Goal: Task Accomplishment & Management: Manage account settings

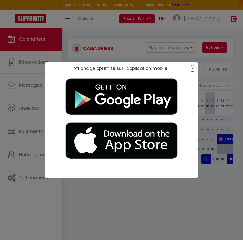
click at [192, 67] on span "×" at bounding box center [192, 68] width 3 height 6
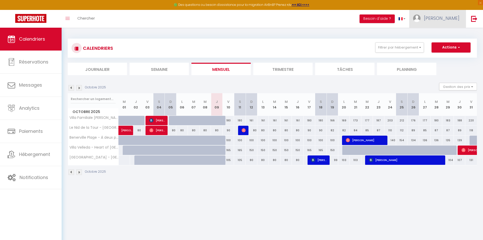
click at [454, 15] on span "[PERSON_NAME]" at bounding box center [442, 18] width 36 height 6
click at [446, 31] on link "Paramètres" at bounding box center [446, 35] width 38 height 9
select select "28"
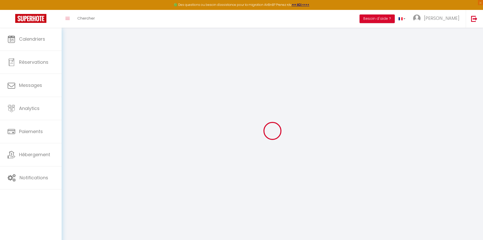
type input "XytP94mJzSKhXgtNabOLALBme"
type input "BrDikp7vi6ZzHQgMzJhbml0rD"
type input "[URL][DOMAIN_NAME]"
select select "fr"
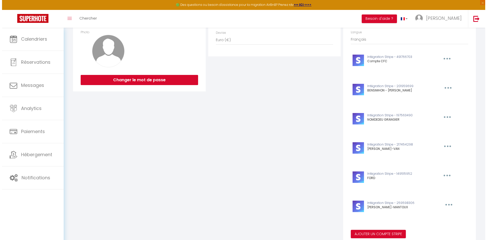
scroll to position [152, 0]
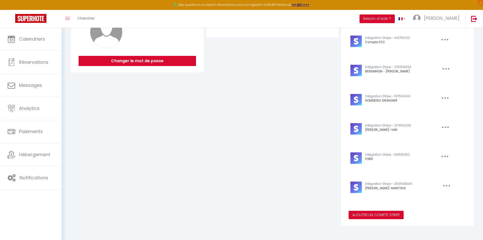
click at [367, 215] on button "Ajouter un compte Stripe" at bounding box center [376, 215] width 55 height 9
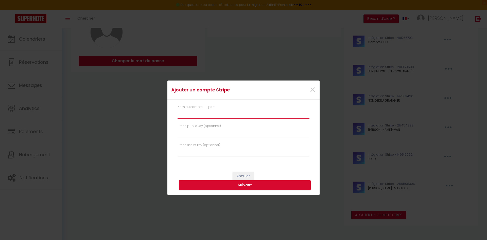
click at [193, 116] on input "text" at bounding box center [244, 113] width 132 height 9
type input "[PERSON_NAME] - Presquîle"
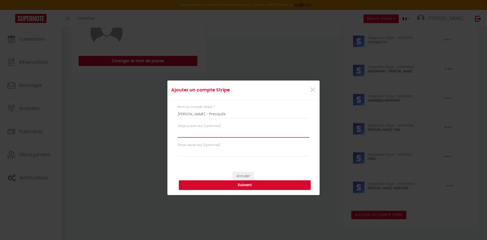
paste input "pk_live_51SFDj1PMZbs5lRH8vGcielYAXnBLmLgTRjKMpnDoIxCgTq9sl73adB5Y6nlBrBVYshn5lZ…"
type input "pk_live_51SFDj1PMZbs5lRH8vGcielYAXnBLmLgTRjKMpnDoIxCgTq9sl73adB5Y6nlBrBVYshn5lZ…"
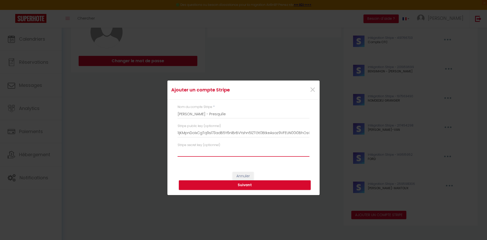
scroll to position [0, 0]
paste input "sk_live_51SFDj1PMZbs5lRH8YYE9O3IeUuJ7FTB3dVvy9ZvGk2JW9a1LqlFfMw7YLAvhU5eYdRSCw9…"
type input "sk_live_51SFDj1PMZbs5lRH8YYE9O3IeUuJ7FTB3dVvy9ZvGk2JW9a1LqlFfMw7YLAvhU5eYdRSCw9…"
click at [256, 184] on button "Suivant" at bounding box center [245, 185] width 132 height 10
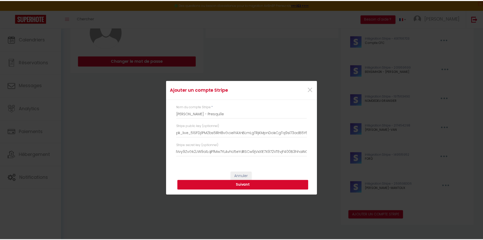
scroll to position [0, 0]
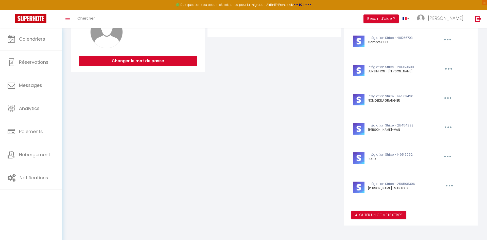
type input "[PERSON_NAME] - Presquîle"
type input "pk_live_51SFDj1PMZbs5lRH8vGcielYAXnBLmLgTRjKMpnDoIxCgTq9sl73adB5Y6nlBrBVYshn5lZ…"
type input "sk_live_51SFDj1PMZbs5lRH8YYE9O3IeUuJ7FTB3dVvy9ZvGk2JW9a1LqlFfMw7YLAvhU5eYdRSCw9…"
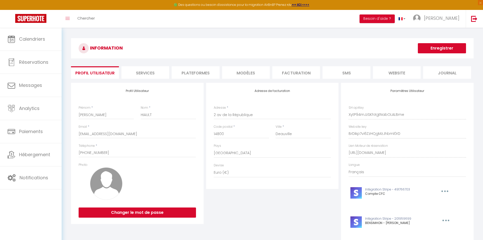
click at [185, 75] on input "pk_live_51SFDj1PMZbs5lRH8vGcielYAXnBLmLgTRjKMpnDoIxCgTq9sl73adB5Y6nlBrBVYshn5lZ…" at bounding box center [242, 73] width 132 height 9
click at [428, 48] on div "Ajouter un compte Stripe × Nom du compte Stripe * GOUPIL - Presquîle Stripe pub…" at bounding box center [241, 120] width 483 height 240
click at [428, 52] on button "Enregistrer" at bounding box center [442, 48] width 48 height 10
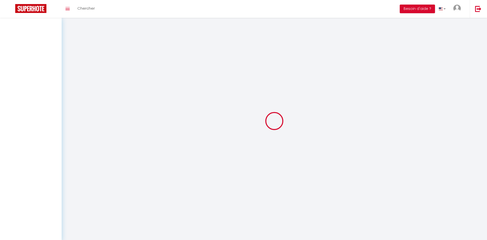
type input "[PERSON_NAME]"
type input "HIAULT"
type input "[EMAIL_ADDRESS][DOMAIN_NAME]"
type input "[PHONE_NUMBER]"
type input "2 av de la République"
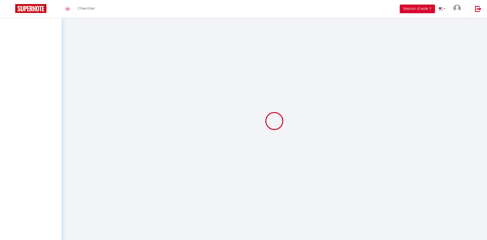
type input "14800"
type input "Deauville"
type input "XytP94mJzSKhXgtNabOLALBme"
type input "BrDikp7vi6ZzHQgMzJhbml0rD"
type input "[URL][DOMAIN_NAME]"
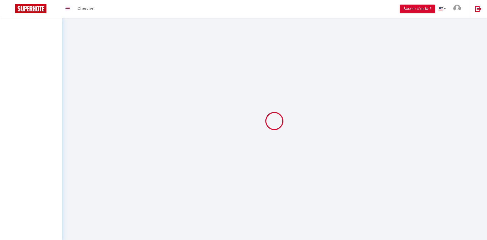
select select "28"
select select "fr"
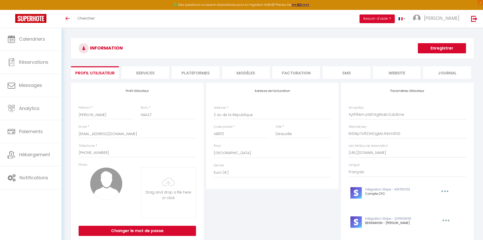
click at [200, 68] on li "Plateformes" at bounding box center [196, 72] width 48 height 12
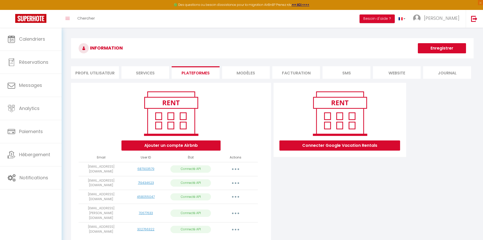
scroll to position [28, 0]
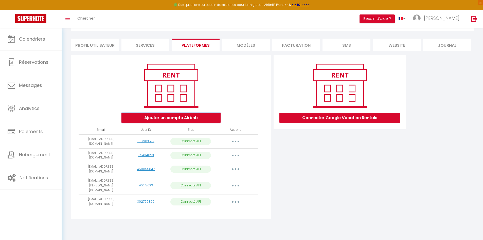
click at [185, 120] on button "Ajouter un compte Airbnb" at bounding box center [171, 118] width 99 height 10
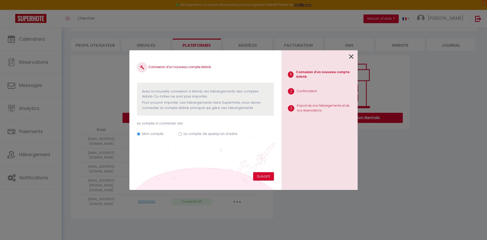
click at [199, 135] on label "Le compte de quelqu'un d'autre" at bounding box center [211, 133] width 54 height 5
click at [182, 135] on input "Le compte de quelqu'un d'autre" at bounding box center [180, 133] width 3 height 3
radio input "true"
radio input "false"
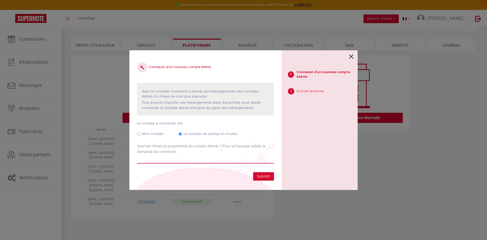
click at [152, 158] on input "Email connexion Airbnb" at bounding box center [205, 158] width 137 height 9
paste input "[EMAIL_ADDRESS][DOMAIN_NAME]"
click at [139, 159] on input "[EMAIL_ADDRESS][DOMAIN_NAME]" at bounding box center [205, 158] width 137 height 9
type input "[EMAIL_ADDRESS][DOMAIN_NAME]"
click at [214, 171] on div "Connexion d'un nouveau compte Airbnb Avec la nouvelle connexion à [GEOGRAPHIC_D…" at bounding box center [205, 115] width 137 height 114
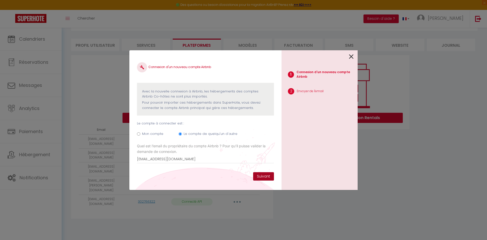
click at [266, 176] on button "Suivant" at bounding box center [263, 176] width 21 height 9
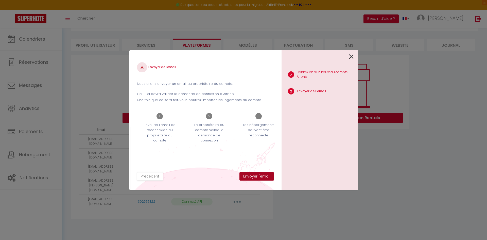
click at [266, 176] on button "Envoyer l'email" at bounding box center [257, 176] width 35 height 9
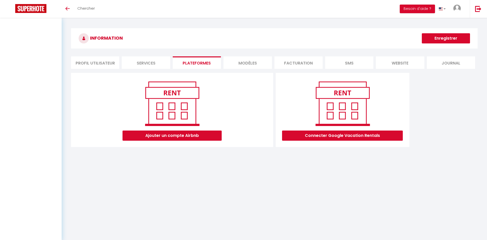
scroll to position [28, 0]
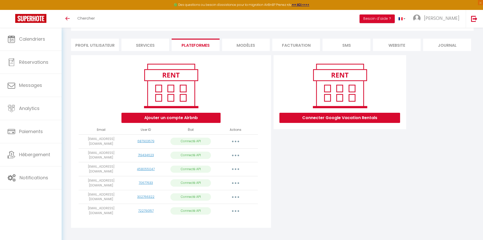
click at [238, 207] on button "button" at bounding box center [236, 211] width 14 height 8
click at [228, 218] on link "Importer les appartements" at bounding box center [213, 222] width 56 height 9
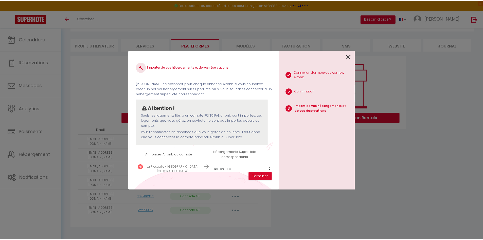
scroll to position [11, 0]
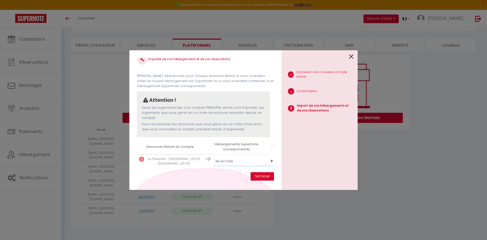
click at [236, 159] on select "Créer un nouvel hébergement Ne rien faire Benerville Plage - À deux pas de la M…" at bounding box center [244, 161] width 62 height 10
select select "create_new"
click at [213, 156] on select "Créer un nouvel hébergement Ne rien faire Benerville Plage - À deux pas de la M…" at bounding box center [244, 161] width 62 height 10
click at [261, 179] on button "Terminer" at bounding box center [262, 176] width 23 height 9
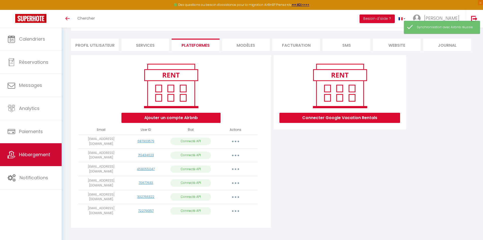
click at [30, 157] on span "Hébergement" at bounding box center [34, 154] width 31 height 6
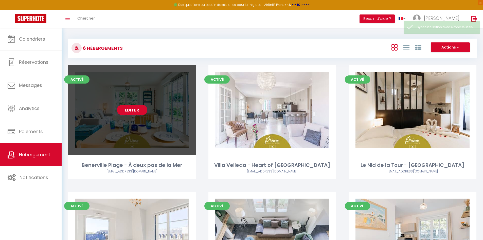
scroll to position [84, 0]
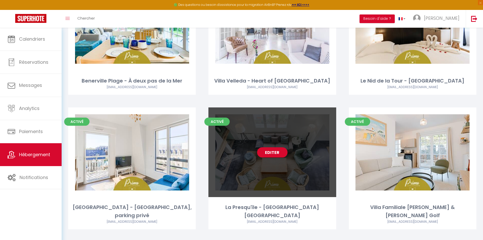
click at [276, 154] on link "Editer" at bounding box center [272, 152] width 30 height 10
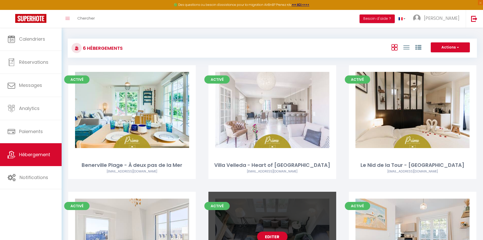
select select "3"
select select "2"
select select "1"
select select
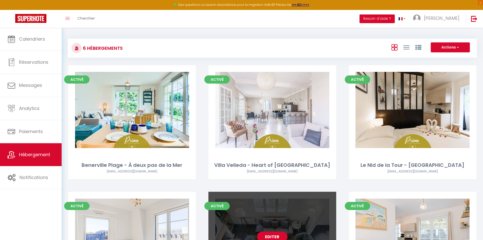
select select "28"
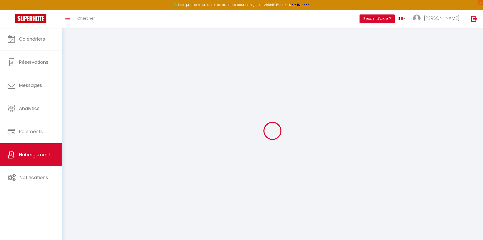
select select
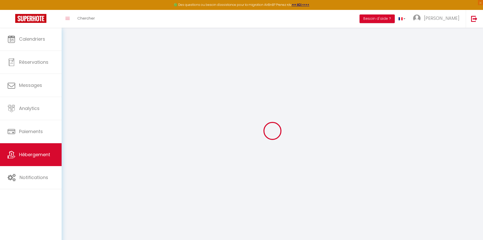
select select
checkbox input "false"
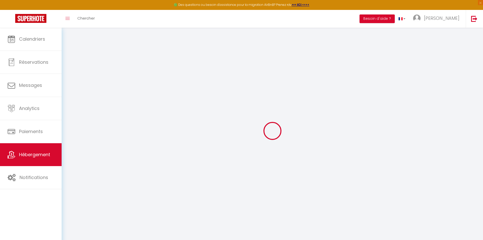
select select
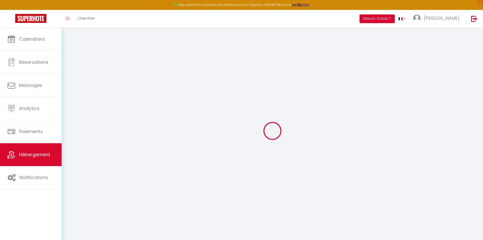
select select
checkbox input "false"
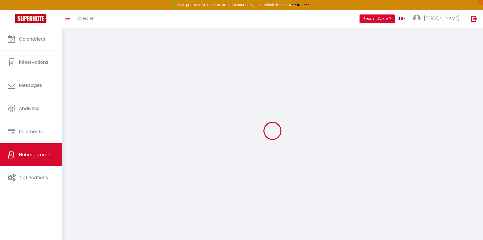
checkbox input "false"
select select
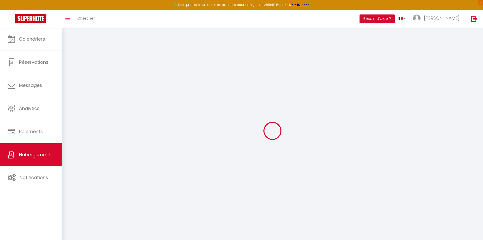
select select
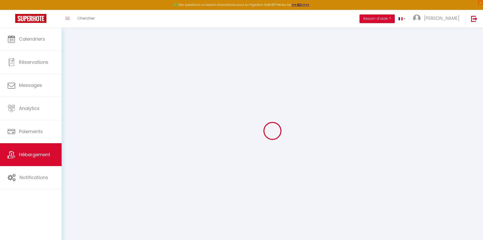
checkbox input "false"
select select
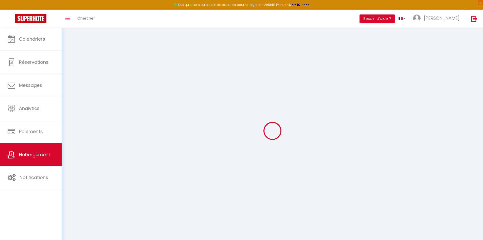
select select
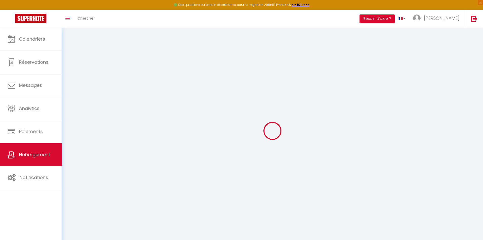
select select
checkbox input "false"
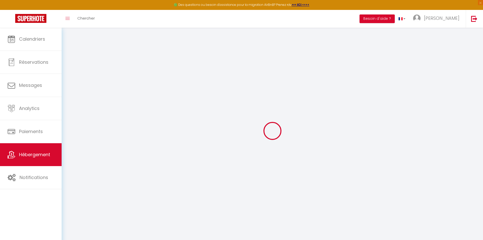
checkbox input "false"
select select
type input "La Presqu'île - Grand Duplex Deauville centre"
select select "7"
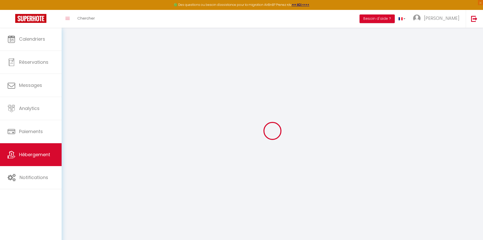
select select "4"
select select "2"
type input "1000"
type input "155"
select select
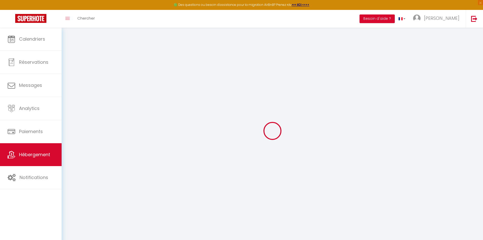
select select
type input "1c Quai de la Touques"
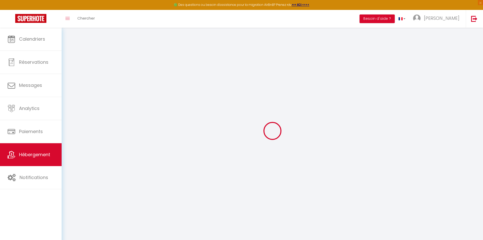
type input "14800"
type input "Deauville"
type input "[EMAIL_ADDRESS][DOMAIN_NAME]"
select select
checkbox input "false"
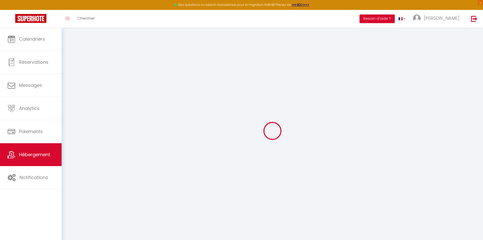
checkbox input "false"
type input "0"
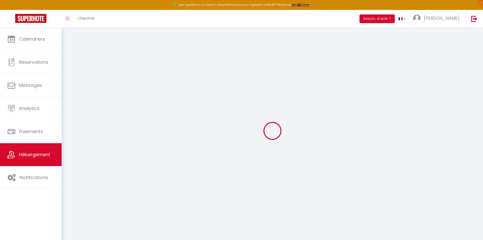
type input "0"
select select
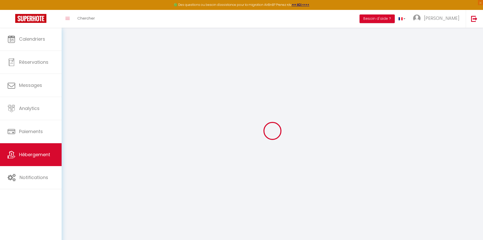
select select
checkbox input "false"
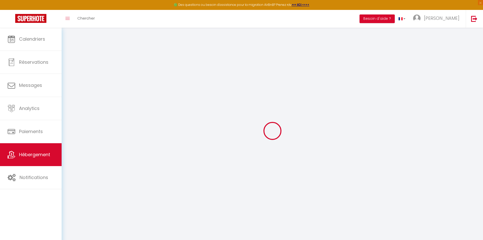
checkbox input "false"
select select
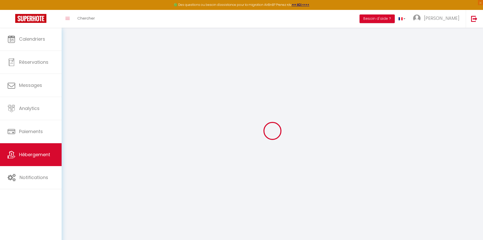
select select
checkbox input "false"
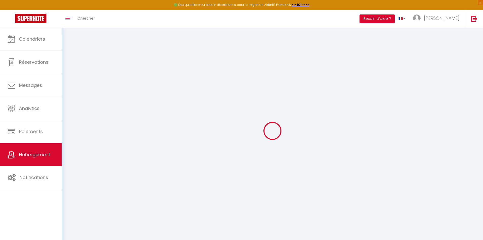
checkbox input "false"
select select
checkbox input "false"
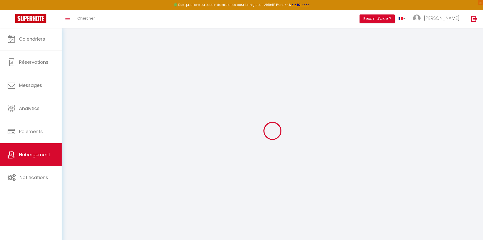
checkbox input "false"
select select "16:00"
select select "23:45"
select select "10:00"
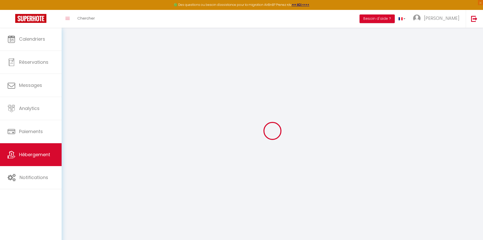
select select "30"
select select "120"
select select
checkbox input "false"
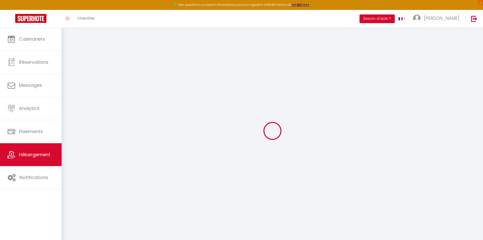
checkbox input "false"
select select
checkbox input "false"
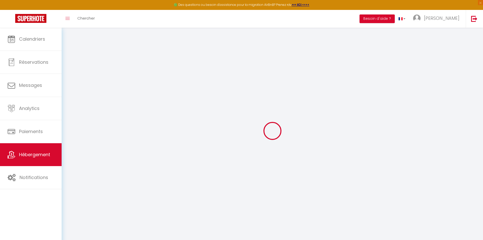
checkbox input "false"
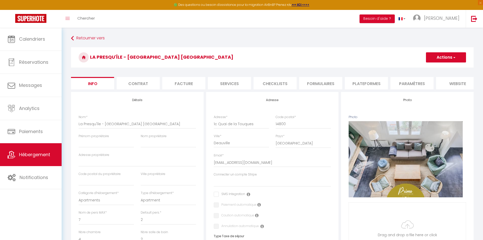
select select
checkbox input "false"
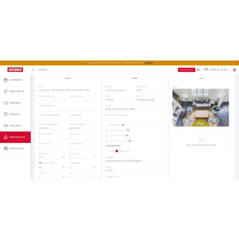
scroll to position [64, 0]
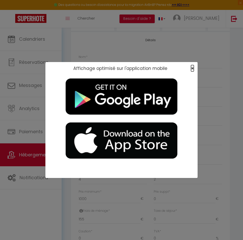
click at [192, 68] on span "×" at bounding box center [192, 68] width 3 height 6
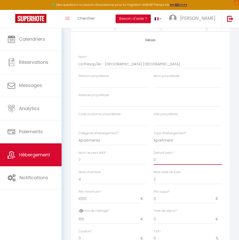
click at [165, 159] on select "1 2 3 4 5 6 7 8 9 10 11 12 13 14" at bounding box center [188, 160] width 69 height 10
select select "7"
click at [154, 155] on select "1 2 3 4 5 6 7 8 9 10 11 12 13 14" at bounding box center [188, 160] width 69 height 10
select select
checkbox input "false"
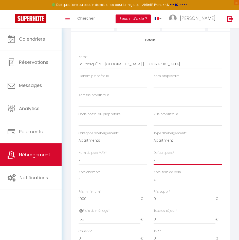
checkbox input "false"
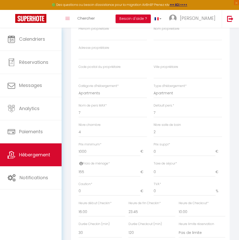
scroll to position [113, 0]
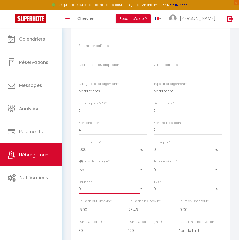
click at [93, 185] on input "0" at bounding box center [110, 188] width 62 height 9
type input "50"
select select
checkbox input "false"
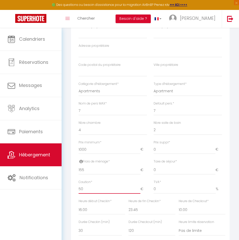
checkbox input "false"
type input "500"
select select
checkbox input "false"
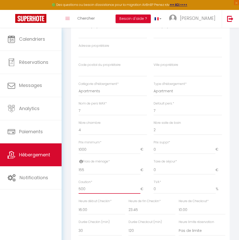
checkbox input "false"
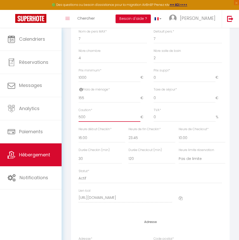
scroll to position [186, 0]
type input "500"
click at [192, 156] on select "Pas de limite 01:00 02:00 03:00 04:00 05:00 06:00 07:00 08:00 09:00 10:00 11:00…" at bounding box center [202, 158] width 47 height 10
select select "12:00"
click at [179, 153] on select "Pas de limite 01:00 02:00 03:00 04:00 05:00 06:00 07:00 08:00 09:00 10:00 11:00…" at bounding box center [202, 158] width 47 height 10
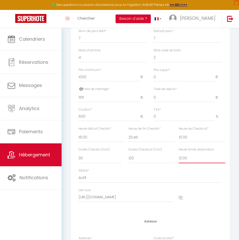
select select
checkbox input "false"
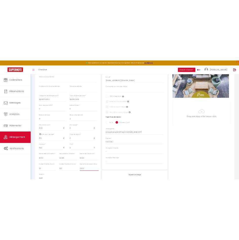
scroll to position [120, 0]
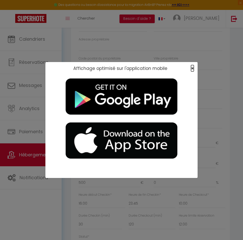
click at [193, 68] on span "×" at bounding box center [192, 68] width 3 height 6
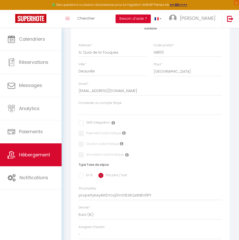
scroll to position [379, 0]
click at [81, 173] on input "En %" at bounding box center [81, 174] width 5 height 5
radio input "true"
select select
checkbox input "false"
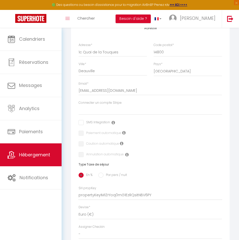
checkbox input "false"
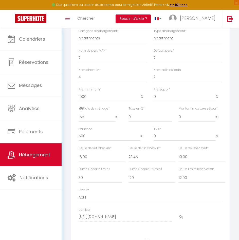
scroll to position [165, 0]
click at [140, 115] on input "0" at bounding box center [150, 117] width 43 height 9
type input "5"
select select
checkbox input "false"
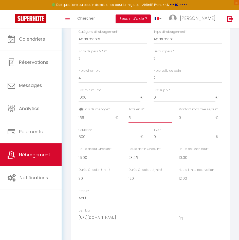
checkbox input "false"
type input "5"
type input "4"
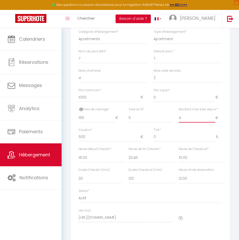
select select
checkbox input "false"
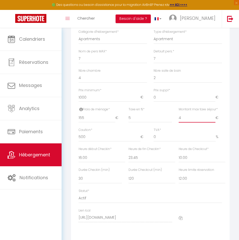
type input "4.8"
select select
checkbox input "false"
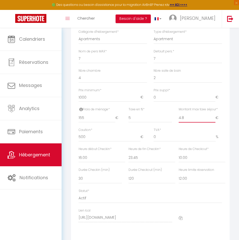
checkbox input "false"
type input "4.80"
select select
checkbox input "false"
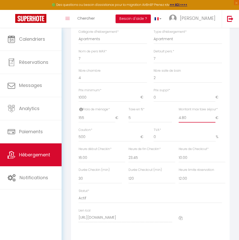
checkbox input "false"
type input "4.80"
click at [224, 111] on div "Montant max taxe séjour * 4.80 €" at bounding box center [201, 117] width 50 height 21
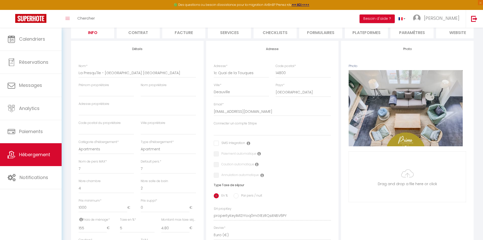
scroll to position [50, 0]
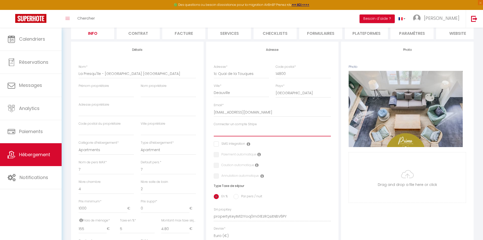
click at [253, 136] on select "Compte CFC BENSIMHON - Villa Marguerite NOMDEDEU GRANGIER PHAM-VAN FORD ZADA-MA…" at bounding box center [272, 132] width 117 height 10
select select "16259"
click at [214, 130] on select "Compte CFC BENSIMHON - Villa Marguerite NOMDEDEU GRANGIER PHAM-VAN FORD ZADA-MA…" at bounding box center [272, 132] width 117 height 10
checkbox input "false"
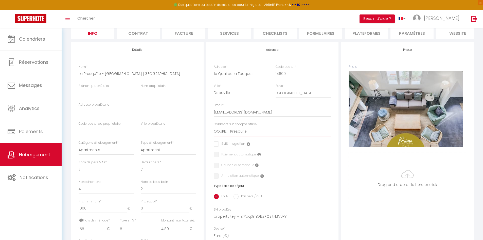
checkbox input "false"
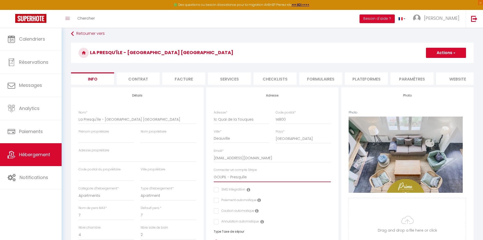
scroll to position [4, 0]
click at [455, 55] on span "button" at bounding box center [454, 53] width 3 height 5
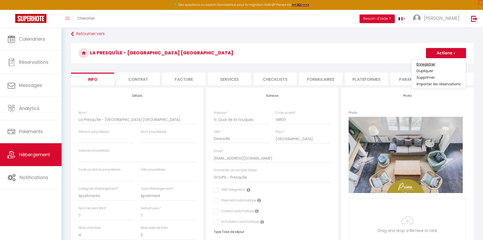
click at [429, 63] on input "Enregistrer" at bounding box center [426, 64] width 19 height 5
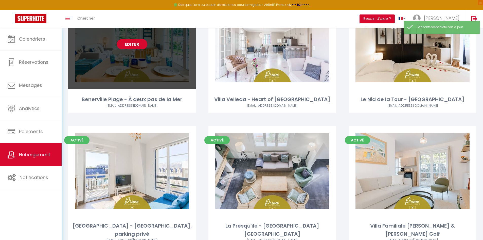
scroll to position [84, 0]
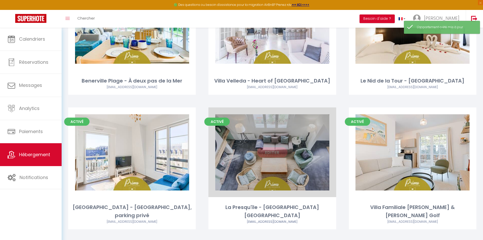
click at [271, 156] on link "Editer" at bounding box center [272, 152] width 30 height 10
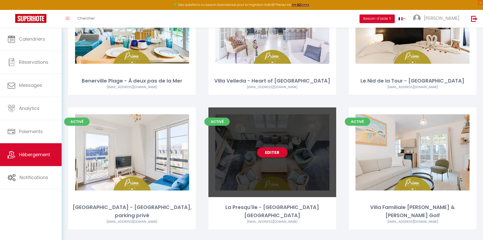
click at [276, 153] on link "Editer" at bounding box center [272, 152] width 30 height 10
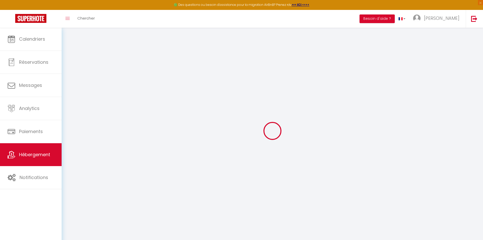
select select
checkbox input "false"
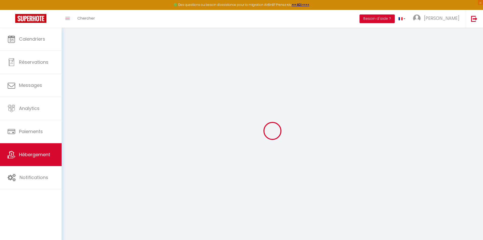
select select
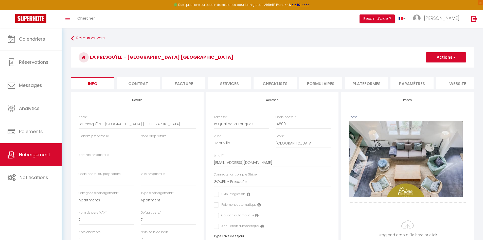
checkbox input "false"
click at [140, 83] on li "Contrat" at bounding box center [138, 83] width 43 height 12
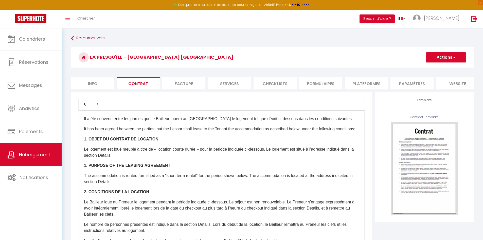
click at [178, 84] on li "Facture" at bounding box center [183, 83] width 43 height 12
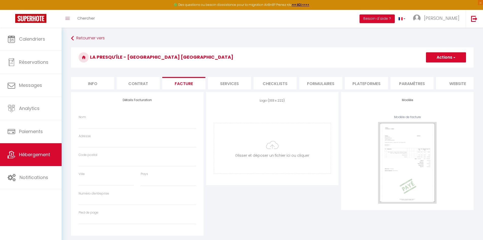
select select
click at [92, 126] on input "Nom" at bounding box center [137, 123] width 117 height 9
type input "G"
select select
type input "GO"
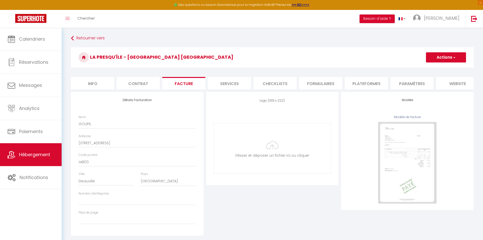
click at [447, 59] on button "Actions" at bounding box center [446, 57] width 40 height 10
click at [439, 66] on link "Enregistrer" at bounding box center [446, 68] width 40 height 7
click at [312, 83] on li "Formulaires" at bounding box center [320, 83] width 43 height 12
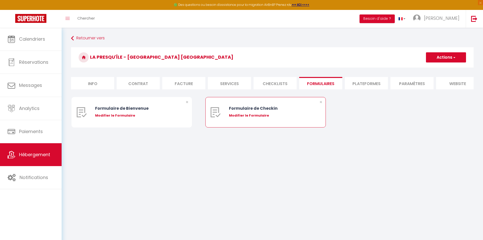
click at [252, 111] on div "Formulaire de Checkin" at bounding box center [270, 108] width 83 height 6
click at [251, 118] on div "Modifier le Formulaire" at bounding box center [270, 115] width 83 height 5
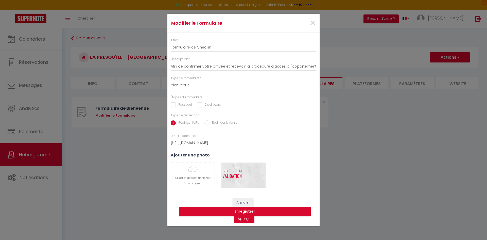
click at [173, 103] on input "Passport" at bounding box center [181, 104] width 21 height 5
click at [265, 207] on button "Enregistrer" at bounding box center [245, 212] width 132 height 10
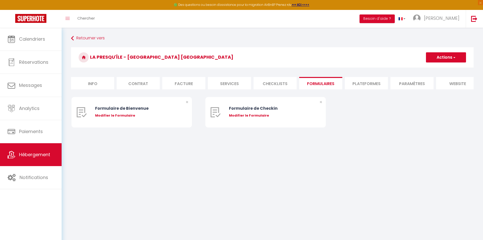
click at [211, 147] on div "Retourner vers La Presqu'île - Grand Duplex Deauville centre Actions Créer un n…" at bounding box center [273, 89] width 422 height 123
click at [367, 81] on li "Plateformes" at bounding box center [366, 83] width 43 height 12
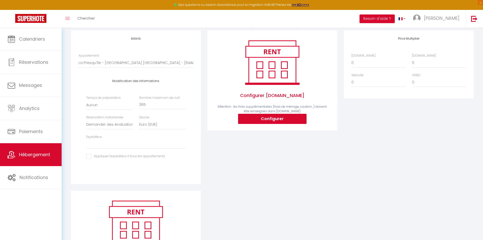
scroll to position [62, 0]
click at [112, 127] on select "Activée Demander des évaluations positives" at bounding box center [109, 125] width 46 height 10
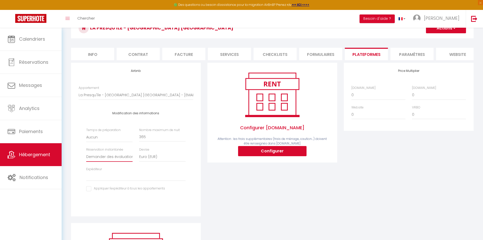
scroll to position [29, 0]
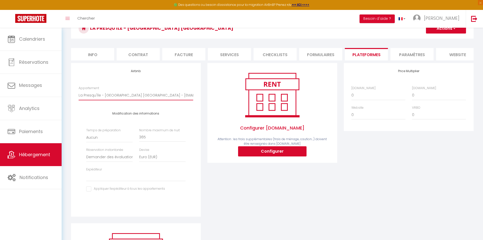
click at [158, 99] on select "La Presqu'île - Grand Duplex Deauville centre - echappeebellesurlestoitsdetrou@…" at bounding box center [136, 95] width 115 height 10
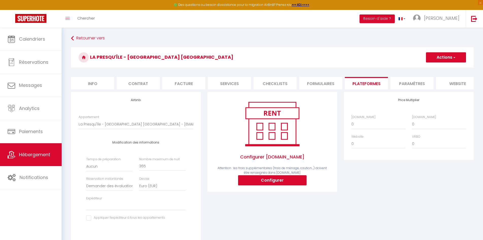
click at [87, 79] on li "Info" at bounding box center [92, 83] width 43 height 12
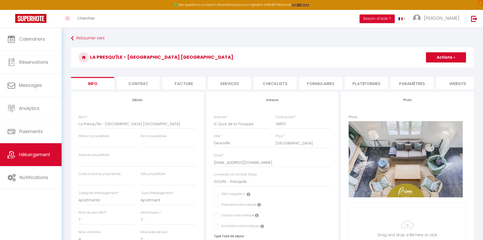
click at [355, 83] on li "Plateformes" at bounding box center [366, 83] width 43 height 12
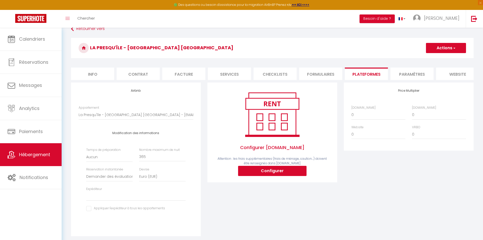
scroll to position [9, 0]
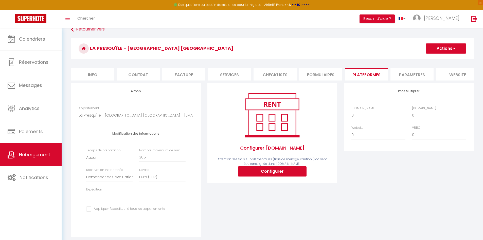
click at [97, 125] on div "Appartement La Presqu'île - Grand Duplex Deauville centre - echappeebellesurles…" at bounding box center [135, 116] width 121 height 20
click at [98, 119] on select "La Presqu'île - Grand Duplex Deauville centre - echappeebellesurlestoitsdetrou@…" at bounding box center [136, 115] width 115 height 10
click at [122, 135] on h4 "Modification des informations" at bounding box center [135, 134] width 99 height 4
click at [107, 162] on select "Aucun 1 nuit avant et après chaque réservation 2 nuits avant et après chaque ré…" at bounding box center [109, 158] width 46 height 10
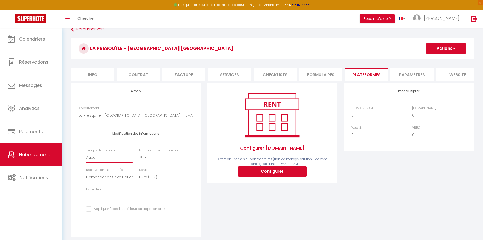
click at [107, 162] on select "Aucun 1 nuit avant et après chaque réservation 2 nuits avant et après chaque ré…" at bounding box center [109, 158] width 46 height 10
click at [153, 162] on input "365" at bounding box center [162, 157] width 46 height 9
click at [162, 180] on select "United Arab Emirates dirham (AED) Argentine peso (ARS) Australian dollar (AUD) …" at bounding box center [162, 177] width 46 height 10
click at [117, 180] on select "Activée Demander des évaluations positives" at bounding box center [109, 177] width 46 height 10
click at [195, 199] on div "Modification des informations Temps de préparation Aucun 1 nuit avant et après …" at bounding box center [135, 174] width 121 height 98
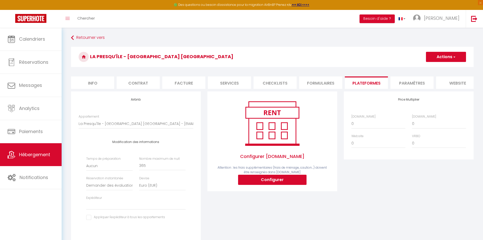
scroll to position [0, 0]
click at [260, 185] on button "Configurer" at bounding box center [272, 180] width 69 height 10
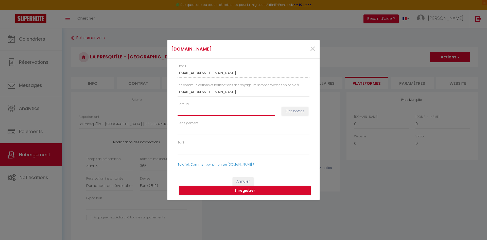
click at [195, 110] on input "Hotel id" at bounding box center [226, 110] width 97 height 9
paste input "15035186"
click at [296, 111] on button "Get codes" at bounding box center [295, 111] width 27 height 9
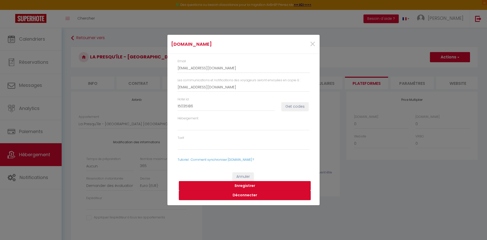
click at [246, 186] on button "Enregistrer" at bounding box center [245, 186] width 132 height 10
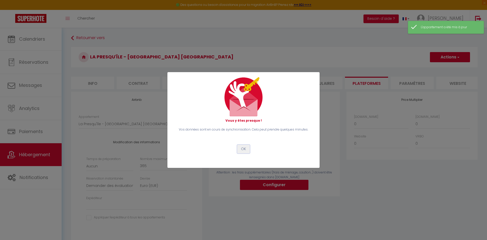
click at [240, 150] on button "OK" at bounding box center [243, 149] width 13 height 9
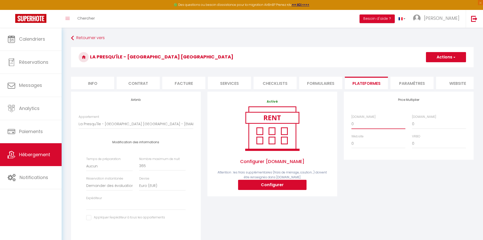
click at [374, 124] on select "0 + 1 % + 2 % + 3 % + 4 % + 5 % + 6 % + 7 % + 8 % + 9 %" at bounding box center [379, 124] width 54 height 10
click at [352, 123] on select "0 + 1 % + 2 % + 3 % + 4 % + 5 % + 6 % + 7 % + 8 % + 9 %" at bounding box center [379, 124] width 54 height 10
click at [428, 127] on select "0 + 1 % + 2 % + 3 % + 4 % + 5 % + 6 % + 7 % + 8 % + 9 %" at bounding box center [439, 124] width 54 height 10
click at [412, 123] on select "0 + 1 % + 2 % + 3 % + 4 % + 5 % + 6 % + 7 % + 8 % + 9 %" at bounding box center [439, 124] width 54 height 10
click at [404, 177] on div "Price Multiplier Airbnb.com 0 + 1 % + 2 % + 3 % + 4 % + 5 % + 6 % + 7 %" at bounding box center [409, 172] width 137 height 160
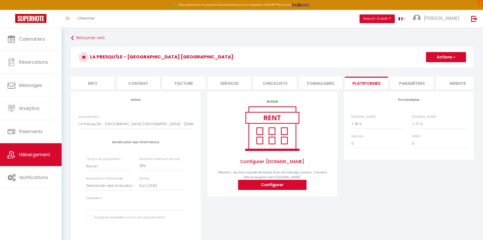
click at [452, 59] on button "Actions" at bounding box center [446, 57] width 40 height 10
click at [447, 68] on link "Enregistrer" at bounding box center [446, 68] width 40 height 7
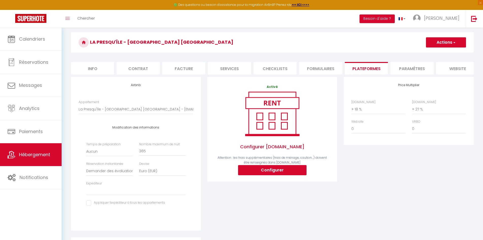
scroll to position [15, 0]
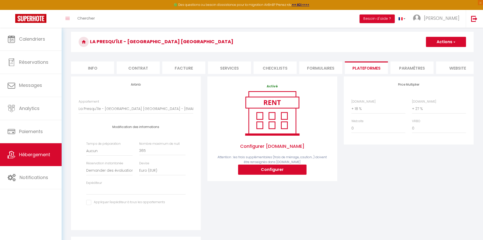
click at [456, 68] on li "website" at bounding box center [457, 67] width 43 height 12
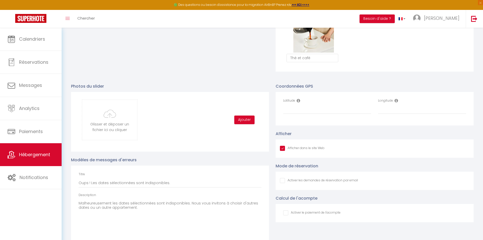
scroll to position [512, 0]
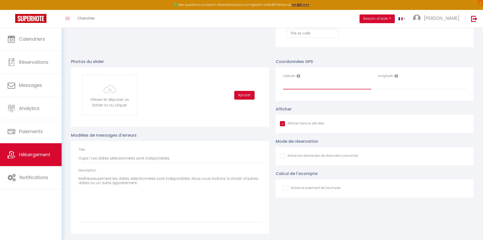
click at [294, 88] on input "Latitude" at bounding box center [327, 84] width 88 height 9
paste input "49.362381"
paste input "0.08332"
click at [305, 127] on div "Afficher dans le site Web" at bounding box center [375, 124] width 198 height 18
click at [305, 126] on input "Afficher dans le site Web" at bounding box center [302, 123] width 45 height 5
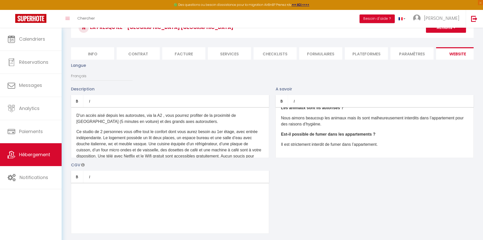
scroll to position [0, 0]
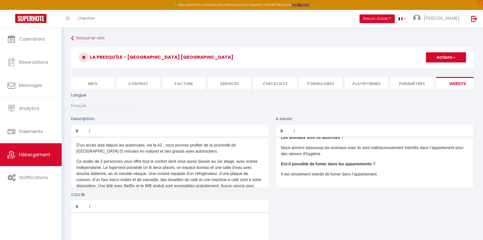
click at [453, 61] on button "Actions" at bounding box center [446, 57] width 40 height 10
click at [448, 66] on input "Enregistrer" at bounding box center [440, 68] width 19 height 5
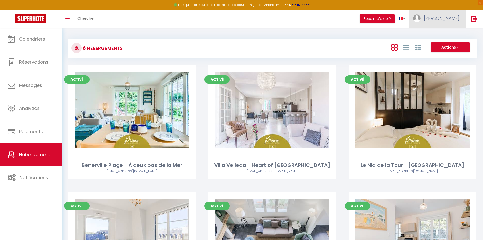
click at [455, 20] on span "[PERSON_NAME]" at bounding box center [442, 18] width 36 height 6
click at [439, 43] on link "Équipe" at bounding box center [446, 44] width 38 height 9
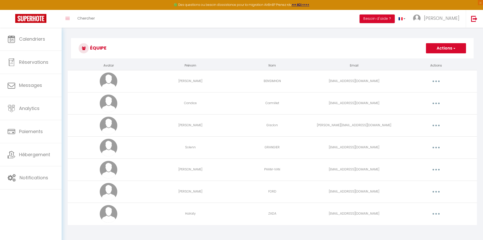
click at [452, 48] on button "Actions" at bounding box center [446, 48] width 40 height 10
click at [439, 59] on link "Ajouter un nouvel utilisateur" at bounding box center [436, 59] width 60 height 7
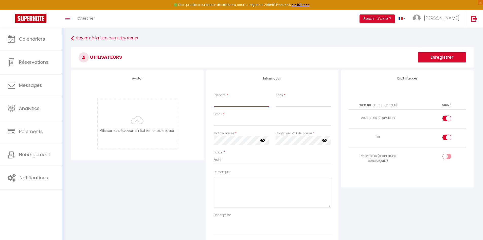
click at [231, 102] on input "Prénom" at bounding box center [241, 102] width 55 height 9
paste input "[EMAIL_ADDRESS][DOMAIN_NAME]"
click at [210, 170] on div "Information Prénom * Clémence Nom * GOUPIL Email * echappeebellesurlestoitsdetr…" at bounding box center [272, 157] width 133 height 175
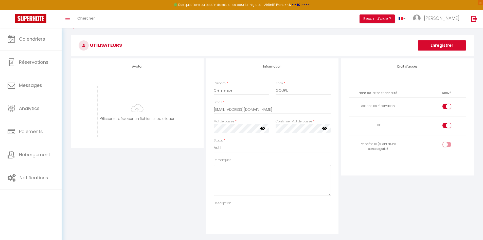
scroll to position [11, 0]
click at [448, 108] on input "checkbox" at bounding box center [451, 109] width 9 height 8
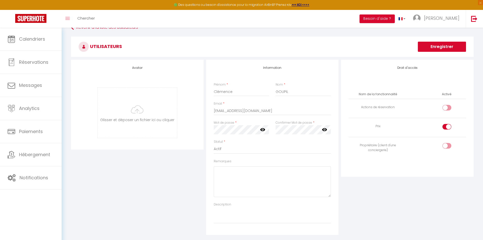
click at [448, 145] on input "checkbox" at bounding box center [451, 147] width 9 height 8
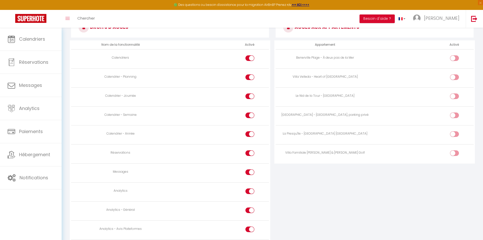
scroll to position [247, 0]
click at [250, 170] on input "checkbox" at bounding box center [254, 173] width 9 height 8
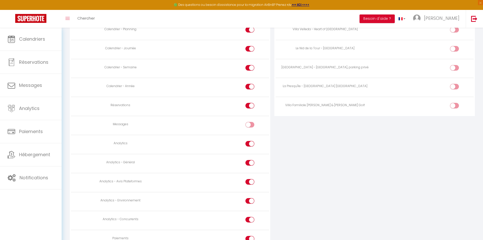
scroll to position [294, 0]
click at [253, 182] on input "checkbox" at bounding box center [254, 183] width 9 height 8
drag, startPoint x: 249, startPoint y: 199, endPoint x: 250, endPoint y: 203, distance: 3.3
click at [249, 199] on div at bounding box center [250, 201] width 9 height 6
click at [250, 199] on input "checkbox" at bounding box center [254, 202] width 9 height 8
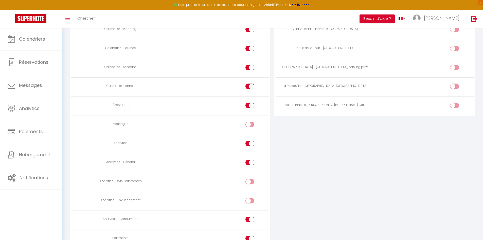
click at [249, 218] on div at bounding box center [250, 219] width 9 height 6
click at [250, 218] on input "checkbox" at bounding box center [254, 220] width 9 height 8
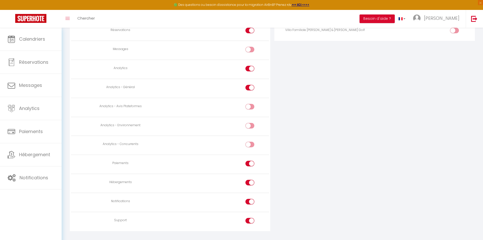
scroll to position [372, 0]
click at [250, 159] on input "checkbox" at bounding box center [254, 162] width 9 height 8
click at [250, 180] on div at bounding box center [250, 180] width 9 height 6
click at [250, 180] on input "checkbox" at bounding box center [254, 181] width 9 height 8
click at [250, 198] on div at bounding box center [250, 199] width 9 height 6
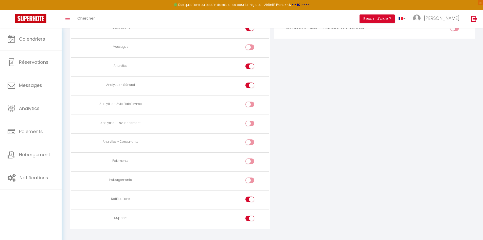
click at [250, 198] on input "checkbox" at bounding box center [254, 200] width 9 height 8
click at [249, 219] on div at bounding box center [250, 218] width 9 height 6
click at [250, 219] on input "checkbox" at bounding box center [254, 219] width 9 height 8
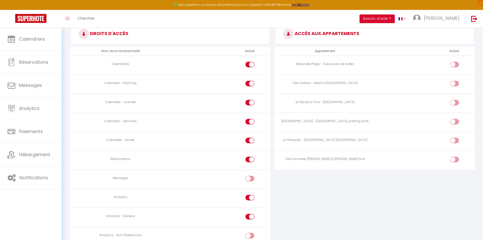
scroll to position [240, 0]
click at [455, 139] on input "checkbox" at bounding box center [459, 142] width 9 height 8
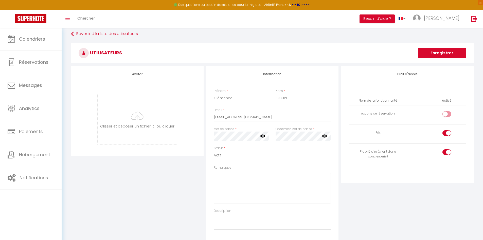
scroll to position [0, 0]
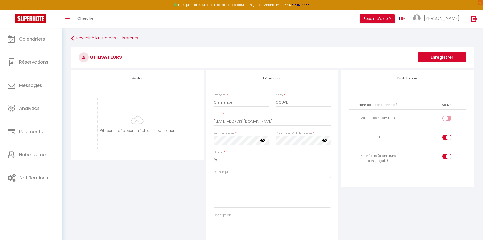
click at [437, 57] on button "Enregistrer" at bounding box center [442, 57] width 48 height 10
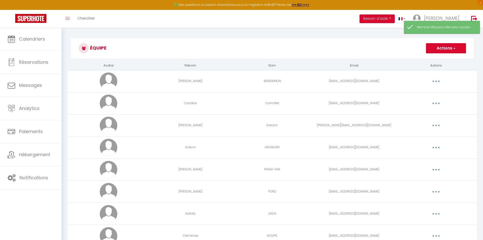
click at [437, 104] on button "button" at bounding box center [436, 103] width 14 height 8
click at [418, 113] on link "Editer" at bounding box center [424, 115] width 38 height 9
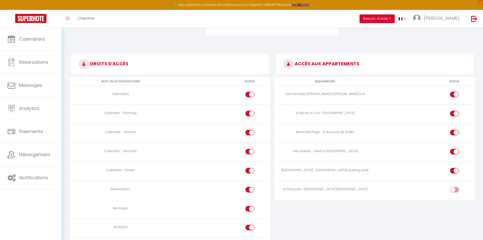
click at [453, 190] on div at bounding box center [454, 190] width 9 height 6
click at [455, 190] on input "checkbox" at bounding box center [459, 191] width 9 height 8
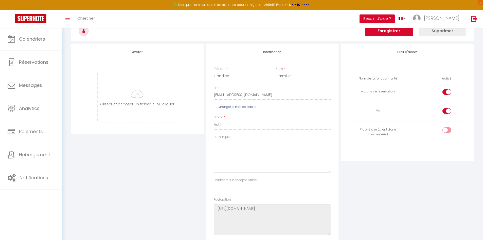
scroll to position [11, 0]
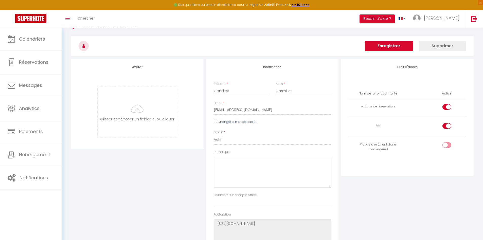
click at [396, 51] on button "Enregistrer" at bounding box center [389, 46] width 48 height 10
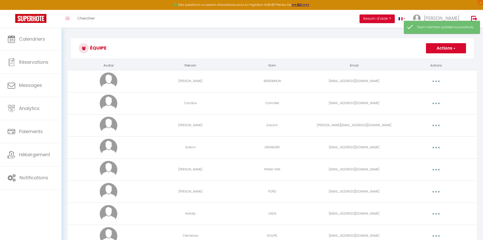
click at [437, 126] on icon "button" at bounding box center [437, 126] width 2 height 2
click at [422, 135] on link "Editer" at bounding box center [424, 137] width 38 height 9
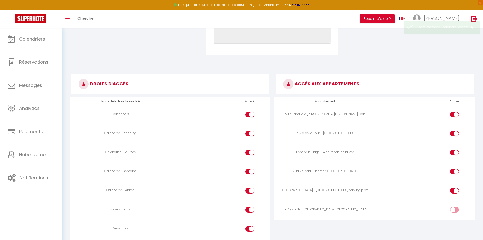
scroll to position [218, 0]
click at [457, 210] on input "checkbox" at bounding box center [459, 211] width 9 height 8
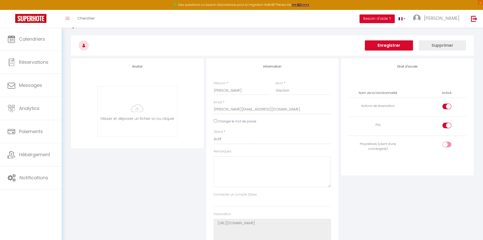
scroll to position [0, 0]
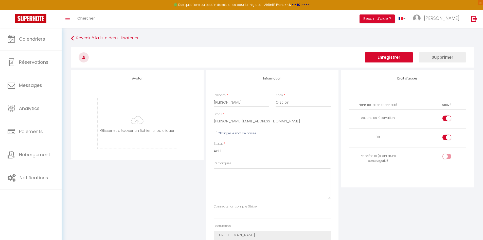
click at [401, 60] on button "Enregistrer" at bounding box center [389, 57] width 48 height 10
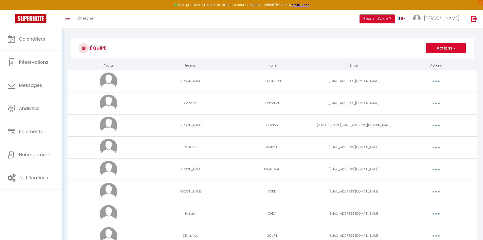
scroll to position [28, 0]
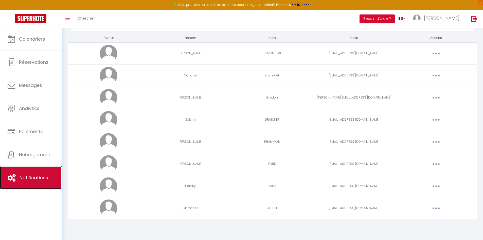
click at [30, 180] on span "Notifications" at bounding box center [34, 177] width 29 height 6
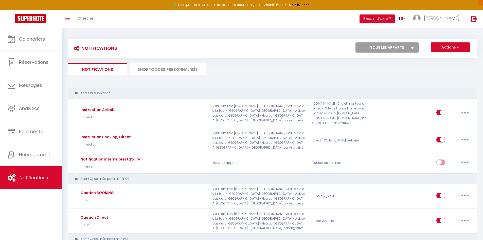
click at [182, 71] on li "SHORTCODES PERSONNALISÉS" at bounding box center [168, 69] width 76 height 12
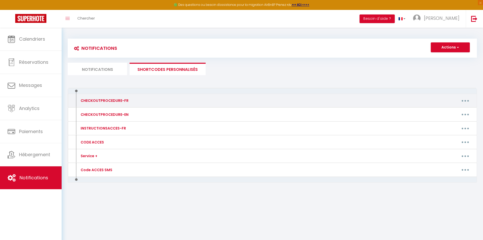
click at [468, 100] on button "button" at bounding box center [466, 100] width 14 height 8
click at [447, 112] on link "Editer" at bounding box center [453, 112] width 38 height 9
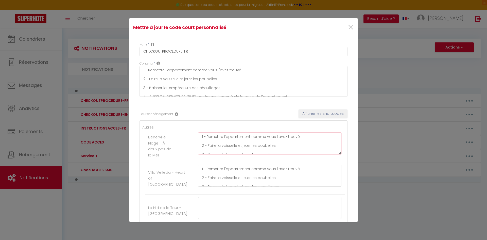
click at [225, 144] on textarea "1 - Remettre l'appartement comme vous l'avez trouvé 2 - Faire la vaisselle et j…" at bounding box center [269, 143] width 143 height 22
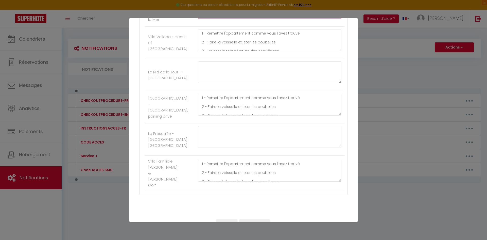
scroll to position [136, 0]
click at [200, 131] on textarea at bounding box center [269, 137] width 143 height 22
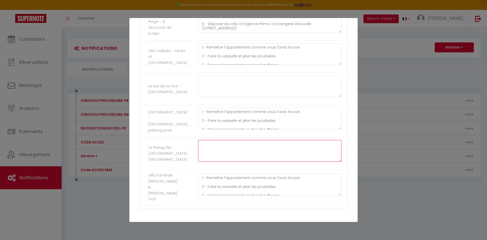
scroll to position [121, 0]
paste textarea "1 - Remettre l'appartement comme vous l'avez trouvé 2 - Faire la vaisselle et j…"
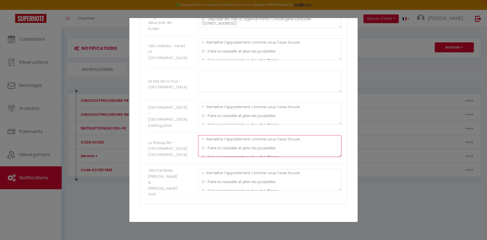
scroll to position [144, 0]
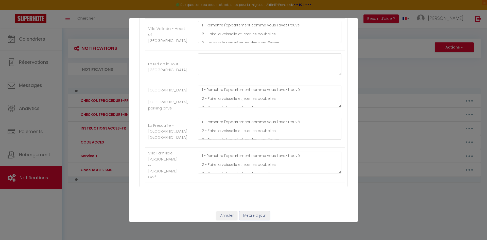
click at [256, 213] on button "Mettre à jour" at bounding box center [255, 215] width 30 height 9
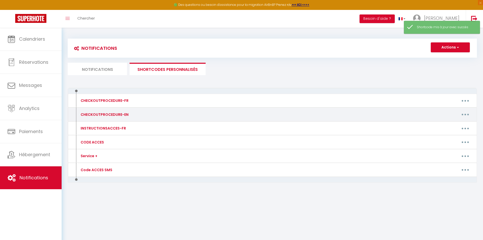
click at [467, 115] on button "button" at bounding box center [466, 114] width 14 height 8
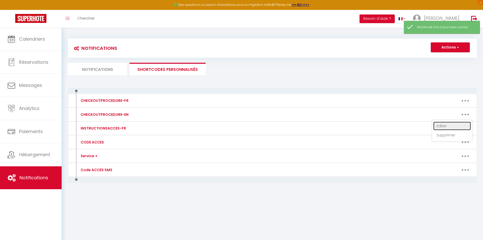
click at [448, 123] on link "Editer" at bounding box center [453, 126] width 38 height 9
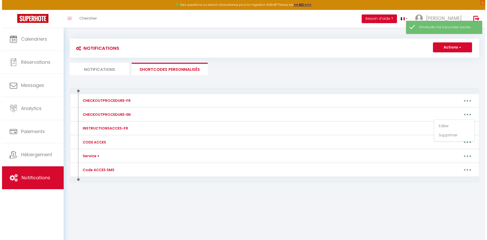
scroll to position [0, 0]
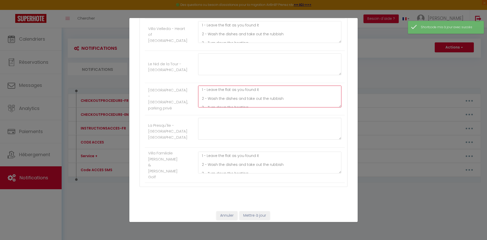
click at [220, 100] on textarea "1 - Leave the flat as you found it 2 - Wash the dishes and take out the rubbish…" at bounding box center [269, 97] width 143 height 22
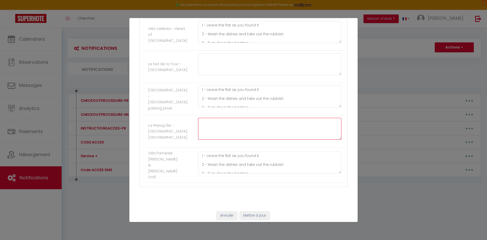
click at [209, 121] on textarea at bounding box center [269, 129] width 143 height 22
paste textarea "1 - Leave the flat as you found it 2 - Wash the dishes and take out the rubbish…"
click at [257, 212] on button "Mettre à jour" at bounding box center [255, 215] width 30 height 9
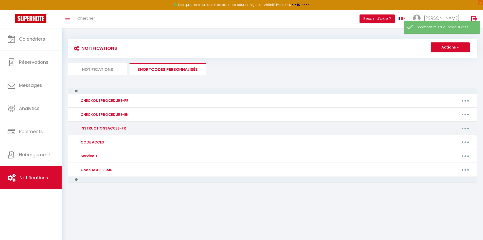
click at [466, 131] on button "button" at bounding box center [466, 128] width 14 height 8
click at [456, 136] on link "Editer" at bounding box center [453, 140] width 38 height 9
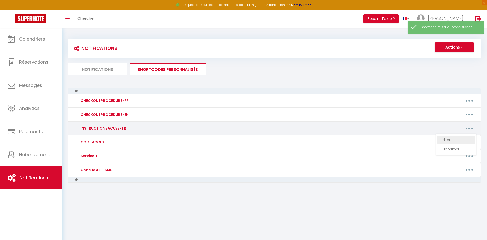
scroll to position [0, 0]
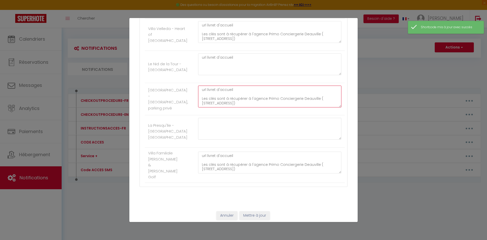
click at [238, 100] on textarea "url livret d'accueil Les clés sont à récupérer à l'agence Primo Conciergerie De…" at bounding box center [269, 97] width 143 height 22
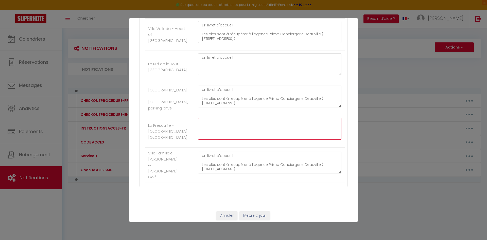
click at [204, 124] on textarea at bounding box center [269, 129] width 143 height 22
paste textarea "url livret d'accueil Les clés sont à récupérer à l'agence Primo Conciergerie De…"
click at [251, 213] on button "Mettre à jour" at bounding box center [255, 215] width 30 height 9
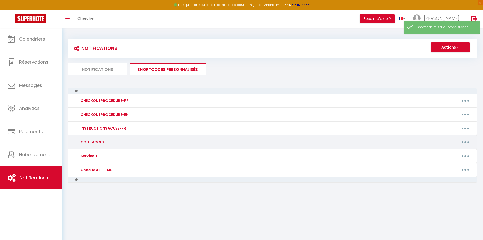
click at [464, 142] on button "button" at bounding box center [466, 142] width 14 height 8
click at [439, 152] on link "Editer" at bounding box center [453, 153] width 38 height 9
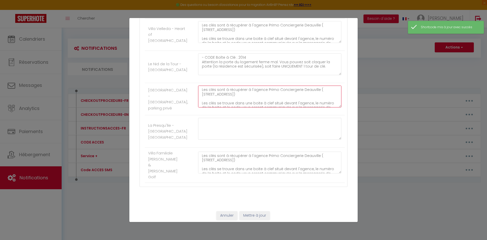
click at [220, 99] on textarea "Les clés sont à récupérer à l'agence Primo Conciergerie Deauville ( 2 avenue de…" at bounding box center [269, 97] width 143 height 22
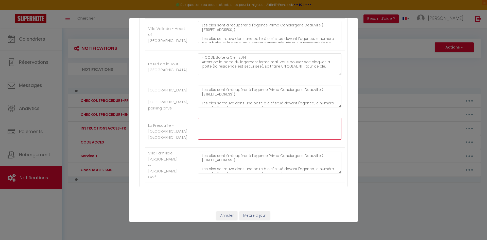
click at [213, 128] on textarea at bounding box center [269, 129] width 143 height 22
paste textarea "Les clés sont à récupérer à l'agence Primo Conciergerie Deauville ( 2 avenue de…"
click at [256, 213] on button "Mettre à jour" at bounding box center [255, 215] width 30 height 9
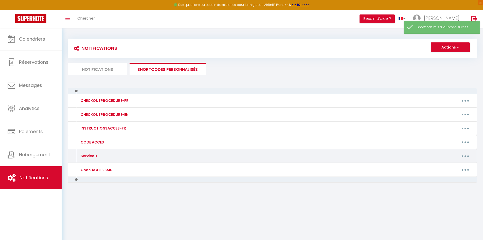
click at [464, 157] on button "button" at bounding box center [466, 156] width 14 height 8
click at [438, 167] on link "Editer" at bounding box center [453, 167] width 38 height 9
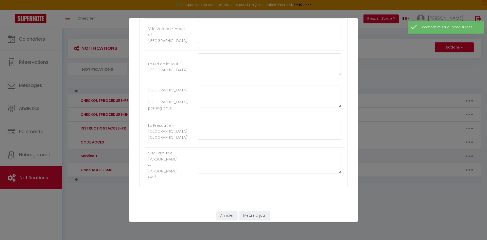
scroll to position [0, 0]
click at [228, 214] on button "Annuler" at bounding box center [226, 215] width 21 height 9
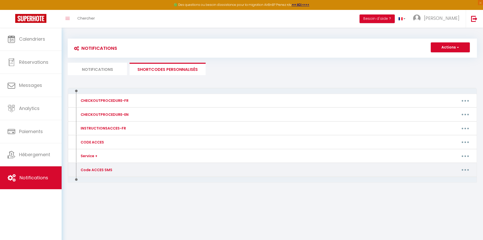
click at [468, 168] on button "button" at bounding box center [466, 170] width 14 height 8
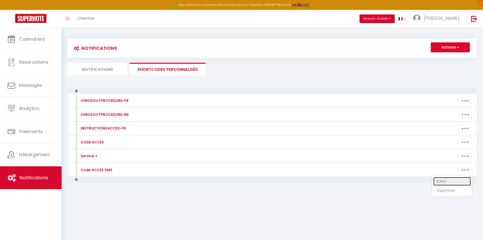
click at [451, 180] on link "Editer" at bounding box center [453, 181] width 38 height 9
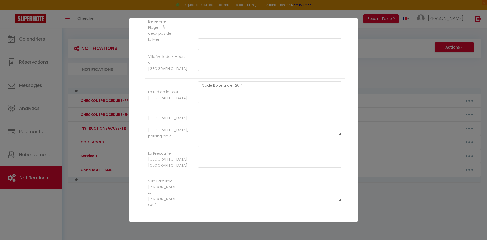
scroll to position [144, 0]
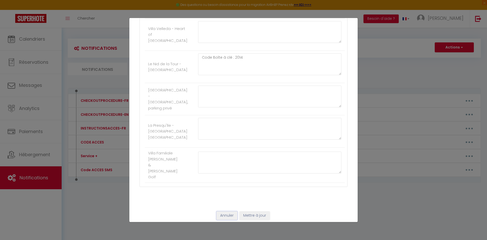
click at [222, 212] on button "Annuler" at bounding box center [226, 215] width 21 height 9
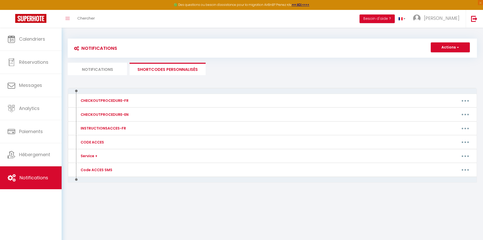
click at [187, 200] on div "CHECKOUTPROCEDURE-FR Editer Supprimer CHECKOUTPROCEDURE-EN Editer Supprimer INS…" at bounding box center [273, 146] width 410 height 116
click at [441, 51] on button "Actions" at bounding box center [450, 47] width 39 height 10
click at [320, 53] on div "Actions Nouveau shortcode personnalisé" at bounding box center [323, 47] width 307 height 11
click at [108, 67] on li "Notifications" at bounding box center [97, 69] width 59 height 12
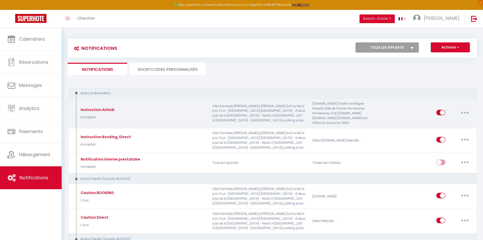
click at [465, 112] on icon "button" at bounding box center [466, 113] width 2 height 2
click at [453, 122] on link "Editer" at bounding box center [452, 124] width 38 height 9
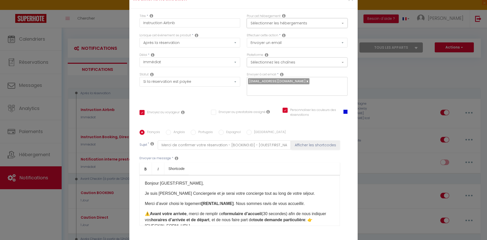
click at [305, 27] on button "Sélectionner les hébergements" at bounding box center [297, 23] width 101 height 10
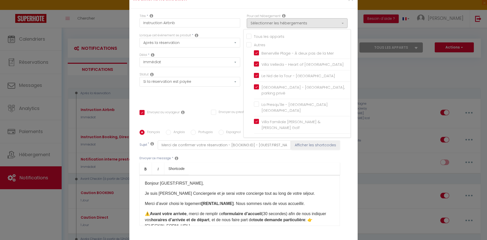
click at [247, 38] on input "Tous les apparts" at bounding box center [298, 35] width 104 height 5
click at [320, 13] on div "Titre * Instruction Airbnb Pour cet hébergement Sélectionner les hébergements T…" at bounding box center [243, 130] width 228 height 243
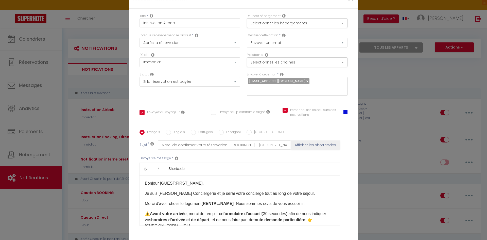
scroll to position [36, 0]
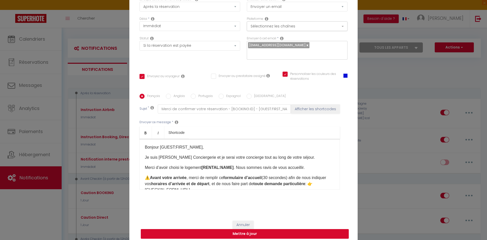
click at [279, 229] on button "Mettre à jour" at bounding box center [245, 234] width 208 height 10
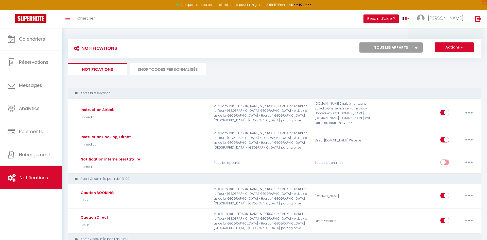
scroll to position [0, 0]
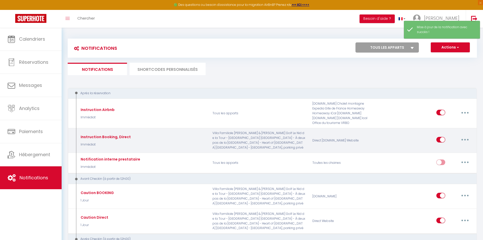
click at [464, 139] on button "button" at bounding box center [465, 140] width 14 height 8
click at [444, 152] on link "Editer" at bounding box center [452, 151] width 38 height 9
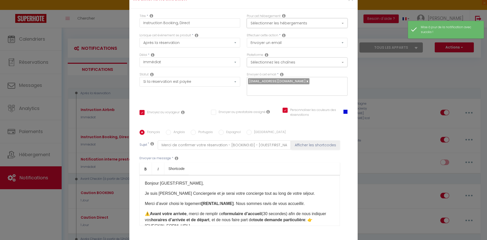
click at [270, 28] on button "Sélectionner les hébergements" at bounding box center [297, 23] width 101 height 10
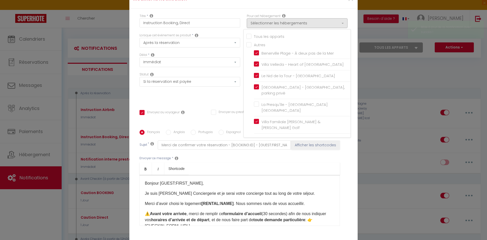
click at [254, 38] on input "Tous les apparts" at bounding box center [298, 35] width 104 height 5
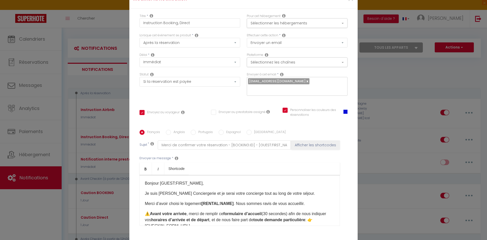
scroll to position [36, 0]
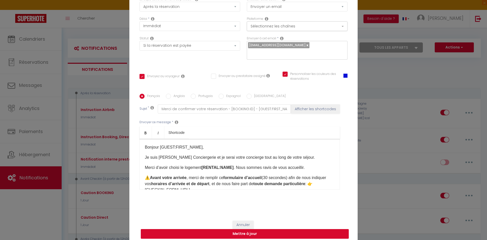
click at [289, 229] on button "Mettre à jour" at bounding box center [245, 234] width 208 height 10
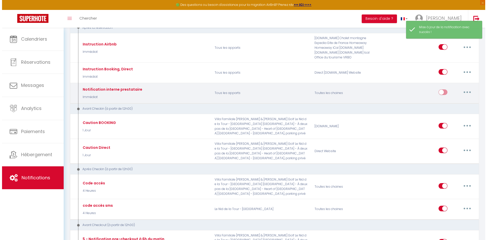
scroll to position [66, 0]
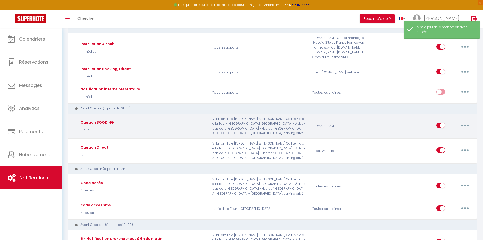
click at [468, 123] on button "button" at bounding box center [465, 125] width 14 height 8
click at [446, 138] on link "Editer" at bounding box center [452, 136] width 38 height 9
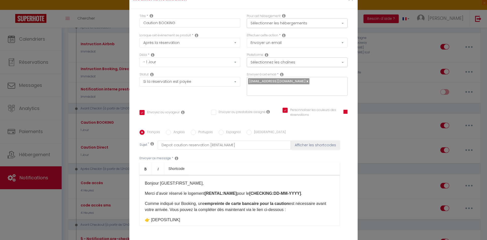
scroll to position [0, 0]
click at [294, 28] on button "Sélectionner les hébergements" at bounding box center [297, 23] width 101 height 10
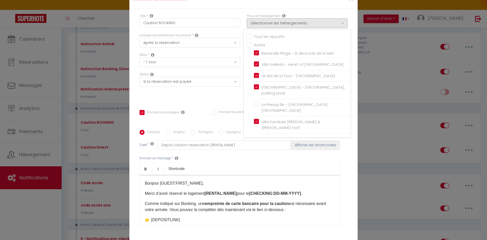
click at [266, 38] on input "Tous les apparts" at bounding box center [298, 35] width 104 height 5
click at [323, 14] on div "Titre * Caution BOOKING Pour cet hébergement Sélectionner les hébergements Tous…" at bounding box center [243, 130] width 228 height 243
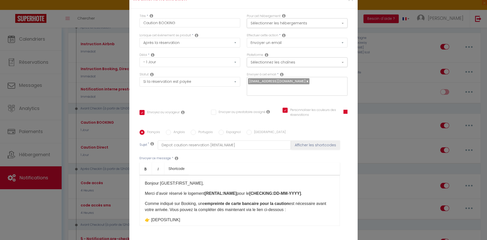
scroll to position [36, 0]
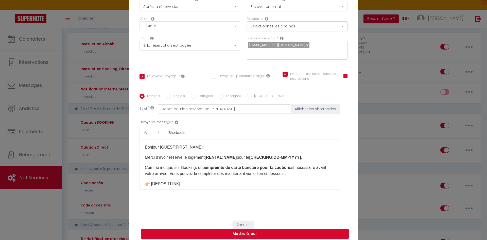
click at [288, 230] on button "Mettre à jour" at bounding box center [245, 234] width 208 height 10
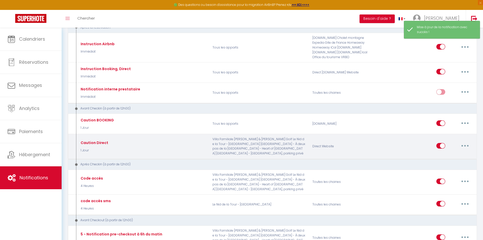
click at [466, 146] on icon "button" at bounding box center [466, 146] width 2 height 2
click at [442, 156] on link "Editer" at bounding box center [452, 157] width 38 height 9
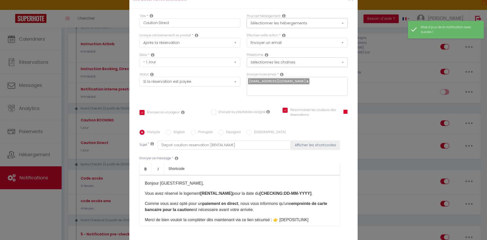
click at [277, 28] on button "Sélectionner les hébergements" at bounding box center [297, 23] width 101 height 10
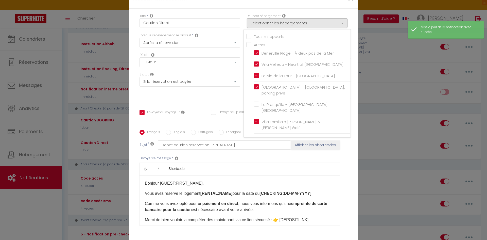
click at [270, 38] on input "Tous les apparts" at bounding box center [298, 35] width 104 height 5
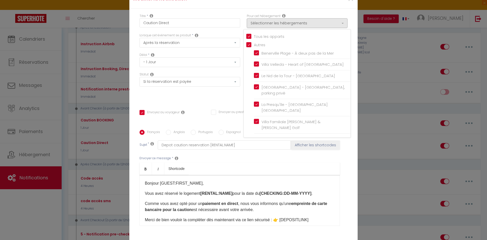
click at [331, 12] on div "Titre * Caution Direct Pour cet hébergement Sélectionner les hébergements Tous …" at bounding box center [243, 130] width 228 height 243
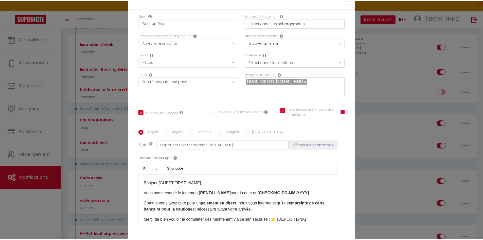
scroll to position [36, 0]
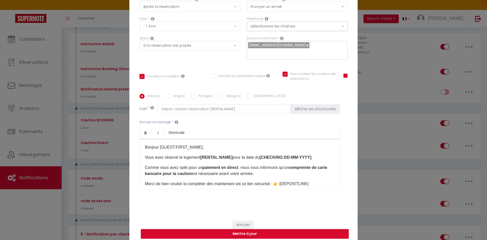
click at [275, 231] on button "Mettre à jour" at bounding box center [245, 234] width 208 height 10
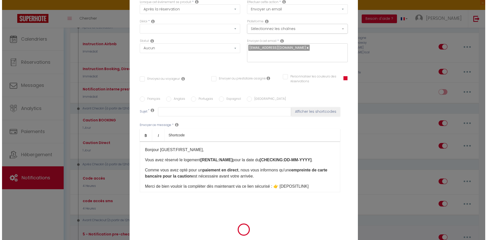
scroll to position [0, 0]
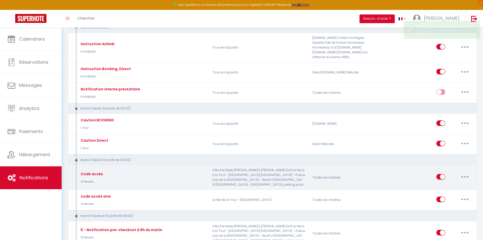
click at [467, 177] on button "button" at bounding box center [465, 177] width 14 height 8
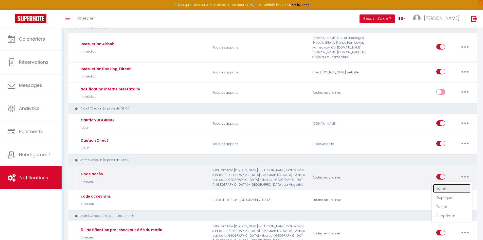
click at [445, 188] on link "Editer" at bounding box center [452, 188] width 38 height 9
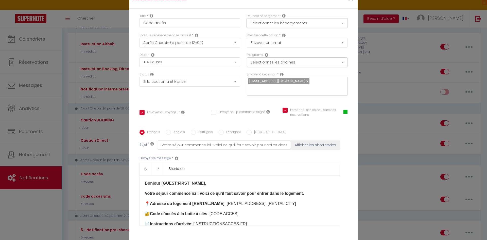
click at [278, 27] on button "Sélectionner les hébergements" at bounding box center [297, 23] width 101 height 10
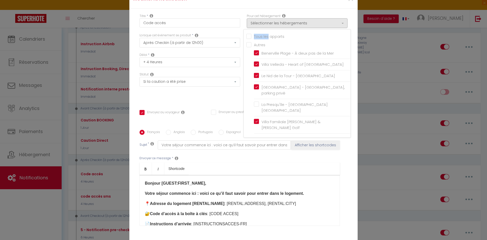
click at [266, 39] on div "Tous les apparts" at bounding box center [298, 36] width 104 height 6
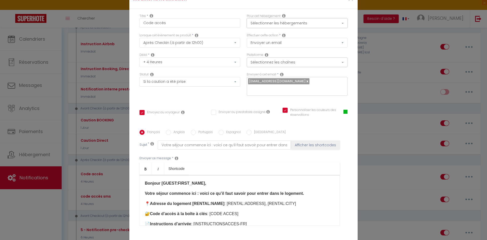
click at [327, 25] on button "Sélectionner les hébergements" at bounding box center [297, 23] width 101 height 10
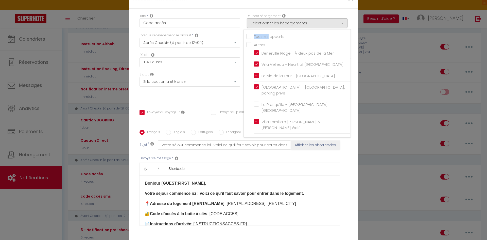
click at [246, 38] on input "Tous les apparts" at bounding box center [298, 35] width 104 height 5
click at [347, 17] on div "Titre * Code accès Pour cet hébergement Sélectionner les hébergements Tous les …" at bounding box center [243, 130] width 228 height 243
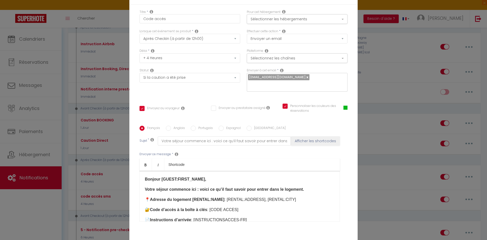
scroll to position [5, 0]
click at [314, 19] on button "Sélectionner les hébergements" at bounding box center [297, 19] width 101 height 10
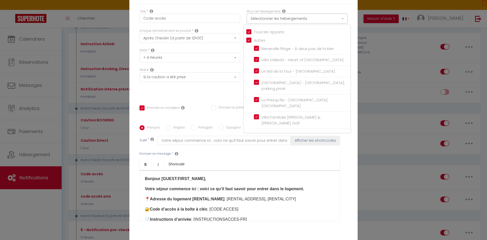
click at [314, 20] on button "Sélectionner les hébergements" at bounding box center [297, 19] width 101 height 10
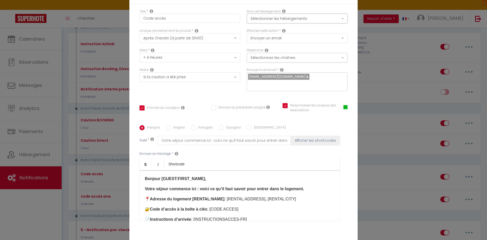
scroll to position [36, 0]
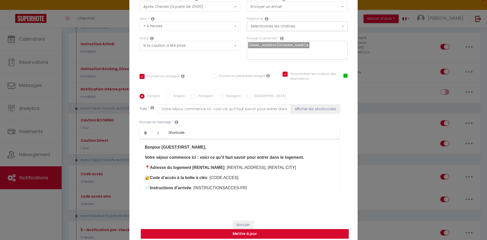
click at [281, 229] on button "Mettre à jour" at bounding box center [245, 234] width 208 height 10
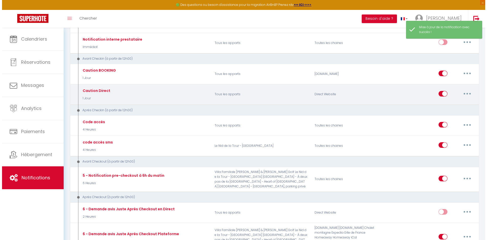
scroll to position [116, 0]
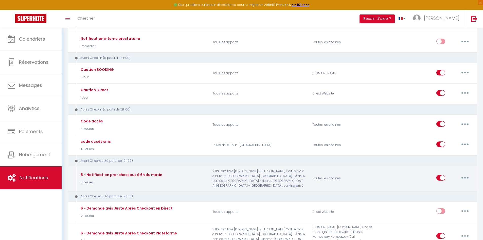
click at [469, 179] on button "button" at bounding box center [465, 178] width 14 height 8
click at [446, 189] on link "Editer" at bounding box center [452, 189] width 38 height 9
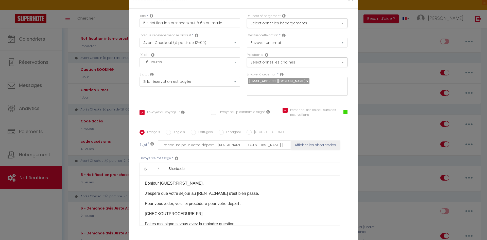
click at [296, 33] on div "Effectuer cette action * Envoyer un email Envoyer un SMS Envoyer une notificati…" at bounding box center [297, 43] width 107 height 20
click at [285, 26] on button "Sélectionner les hébergements" at bounding box center [297, 23] width 101 height 10
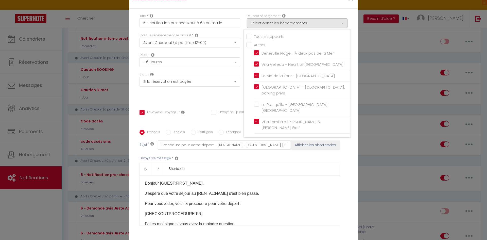
click at [265, 38] on input "Tous les apparts" at bounding box center [298, 35] width 104 height 5
click at [335, 13] on div "Titre * 5 - Notification pre-checkout à 6h du matin Pour cet hébergement Sélect…" at bounding box center [243, 130] width 228 height 243
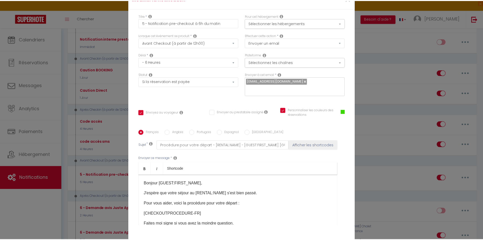
scroll to position [36, 0]
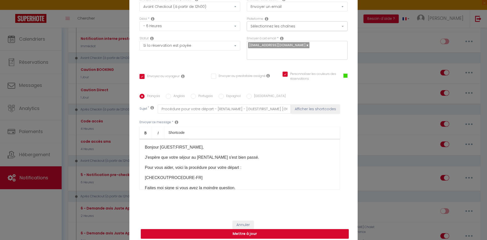
click at [278, 229] on button "Mettre à jour" at bounding box center [245, 234] width 208 height 10
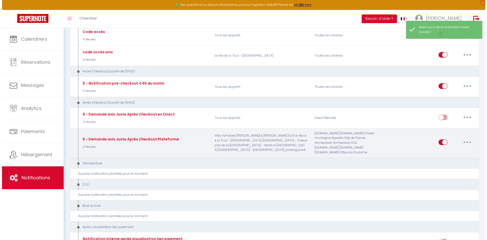
scroll to position [206, 0]
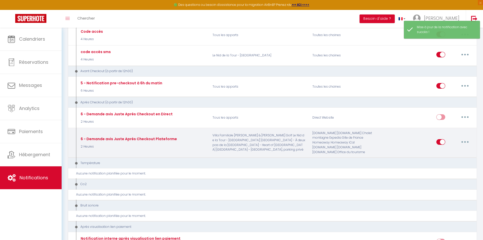
click at [464, 142] on button "button" at bounding box center [465, 142] width 14 height 8
click at [448, 152] on link "Editer" at bounding box center [452, 153] width 38 height 9
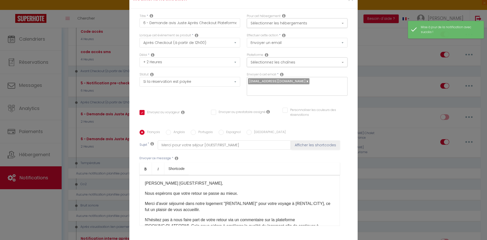
scroll to position [0, 0]
click at [276, 28] on button "Sélectionner les hébergements" at bounding box center [297, 23] width 101 height 10
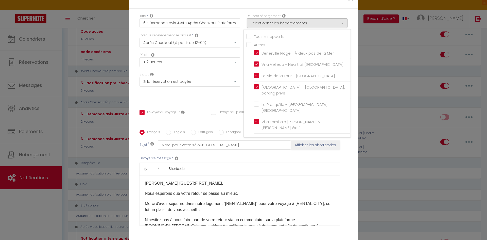
click at [252, 38] on input "Tous les apparts" at bounding box center [298, 35] width 104 height 5
click at [348, 19] on div "Pour cet hébergement Sélectionner les hébergements Tous les apparts Autres Bene…" at bounding box center [297, 24] width 107 height 20
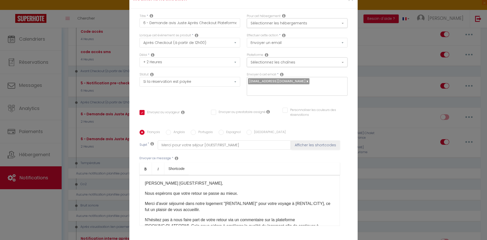
scroll to position [36, 0]
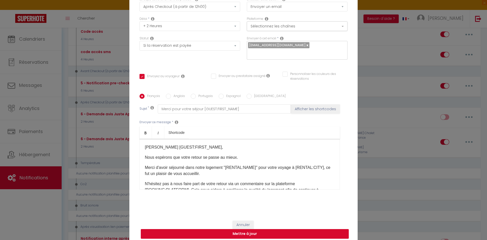
click at [277, 229] on button "Mettre à jour" at bounding box center [245, 234] width 208 height 10
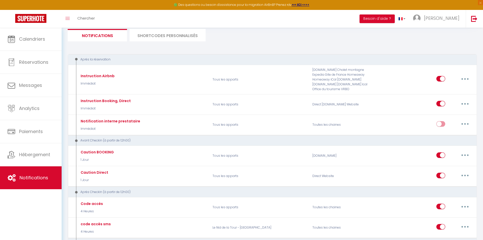
scroll to position [0, 0]
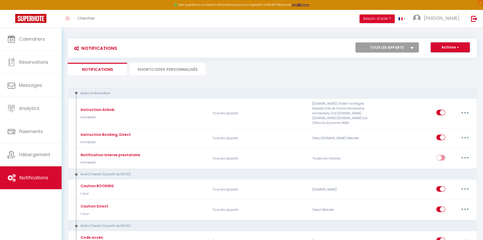
click at [451, 45] on button "Actions" at bounding box center [450, 47] width 39 height 10
click at [302, 50] on div "Actions Nouvelle Notification Exporter Importer Tous les apparts Benerville Pla…" at bounding box center [323, 47] width 307 height 11
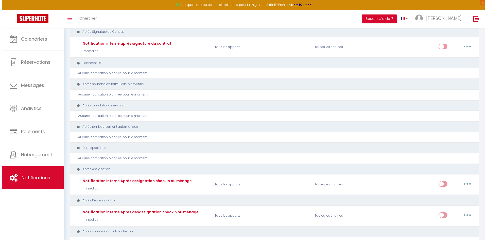
scroll to position [633, 0]
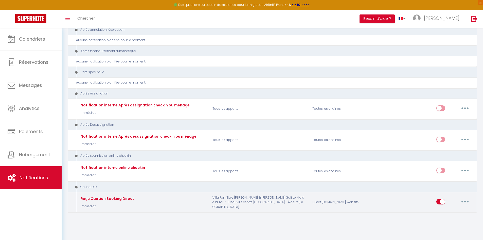
click at [469, 201] on button "button" at bounding box center [465, 201] width 14 height 8
click at [442, 163] on link "Editer" at bounding box center [452, 161] width 38 height 9
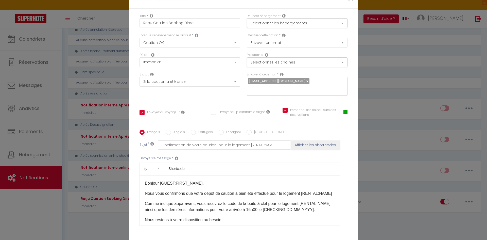
scroll to position [0, 0]
click at [270, 28] on button "Sélectionner les hébergements" at bounding box center [297, 23] width 101 height 10
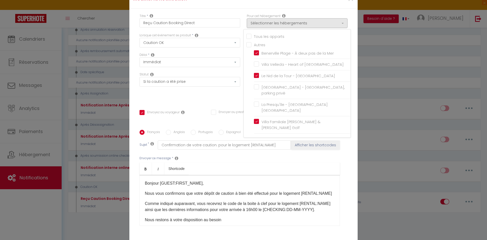
click at [254, 38] on input "Tous les apparts" at bounding box center [298, 35] width 104 height 5
click at [317, 15] on div "Titre * Reçu Caution Booking Direct Pour cet hébergement Sélectionner les héber…" at bounding box center [243, 130] width 228 height 243
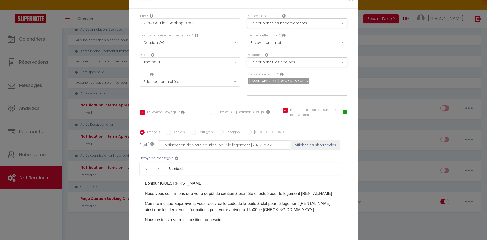
scroll to position [36, 0]
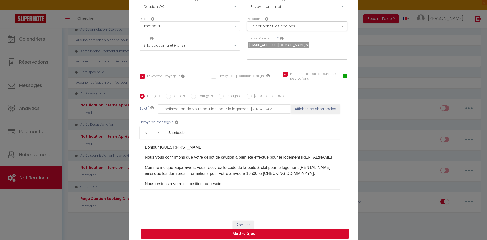
click at [287, 233] on button "Mettre à jour" at bounding box center [245, 234] width 208 height 10
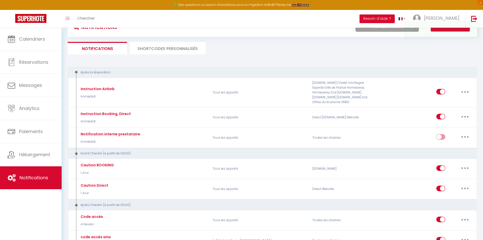
scroll to position [0, 0]
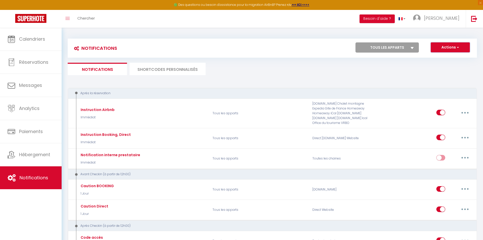
click at [462, 50] on button "Actions" at bounding box center [450, 47] width 39 height 10
click at [286, 51] on div "Actions Nouvelle Notification Exporter Importer Tous les apparts Benerville Pla…" at bounding box center [323, 47] width 307 height 11
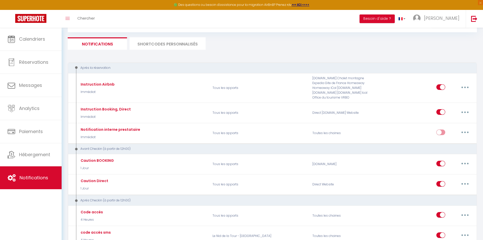
scroll to position [2, 0]
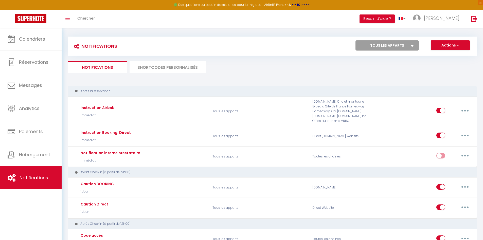
click at [177, 24] on div "Toggle menubar Chercher BUTTON Besoin d'aide ? François Paramètres Équipe" at bounding box center [258, 19] width 443 height 18
